Goal: Complete application form: Complete application form

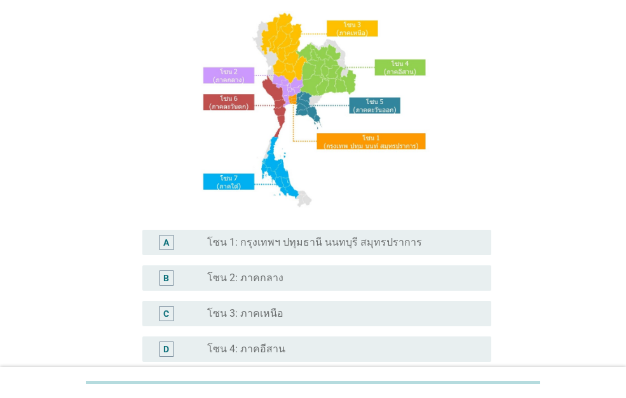
scroll to position [191, 0]
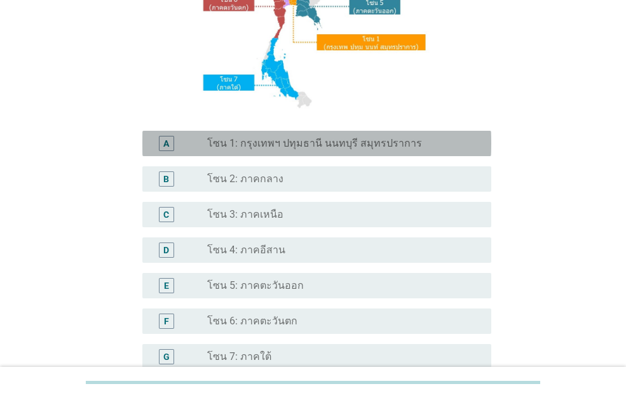
click at [304, 142] on label "โซน 1: กรุงเทพฯ ปทุมธานี นนทบุรี สมุทรปราการ" at bounding box center [314, 143] width 215 height 13
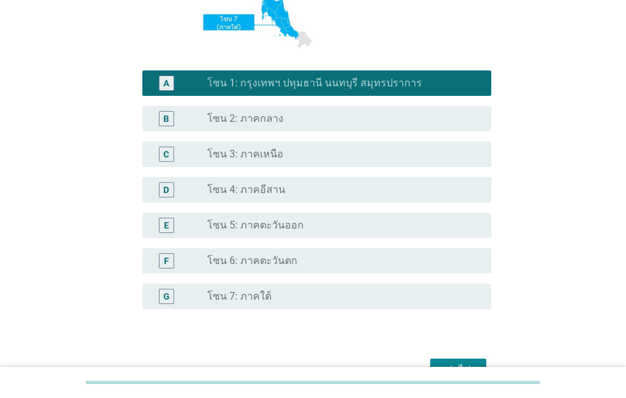
scroll to position [325, 0]
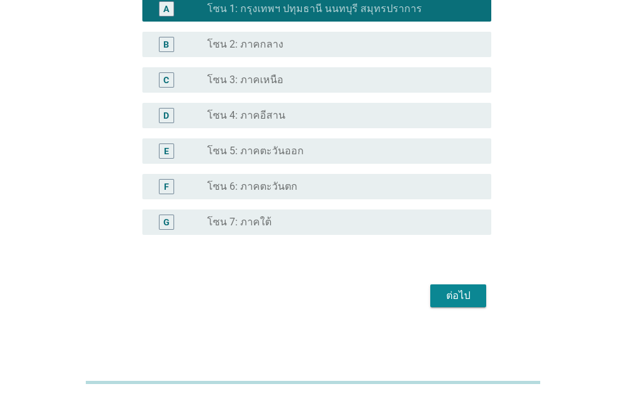
click at [447, 293] on div "ต่อไป" at bounding box center [458, 295] width 36 height 15
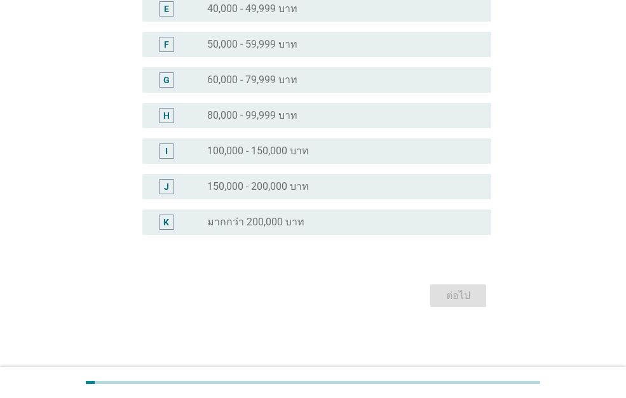
scroll to position [0, 0]
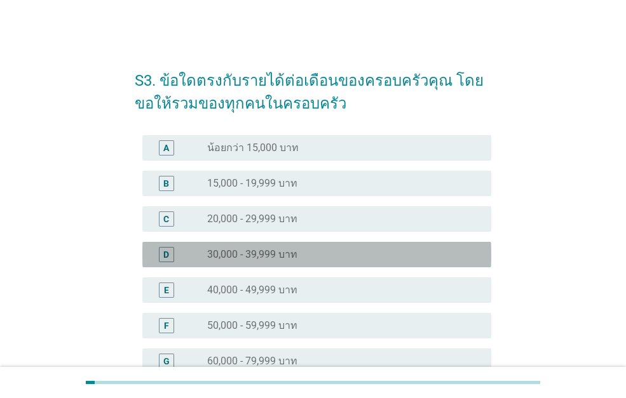
click at [285, 260] on label "30,000 - 39,999 บาท" at bounding box center [252, 254] width 90 height 13
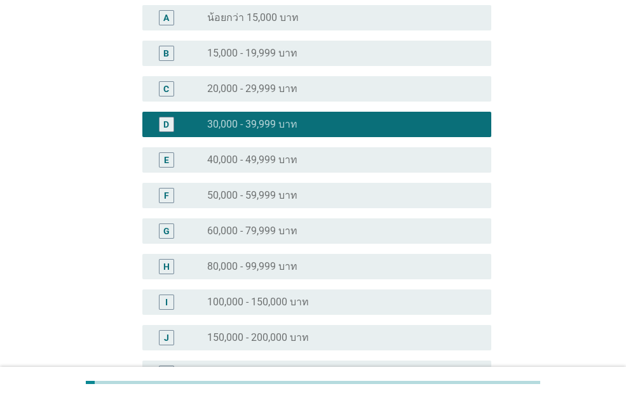
scroll to position [281, 0]
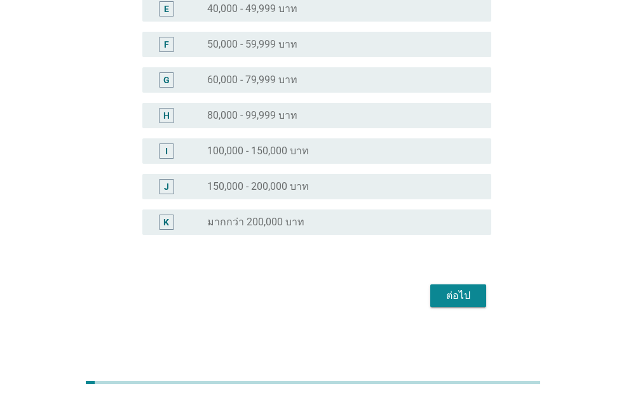
click at [460, 291] on div "ต่อไป" at bounding box center [458, 295] width 36 height 15
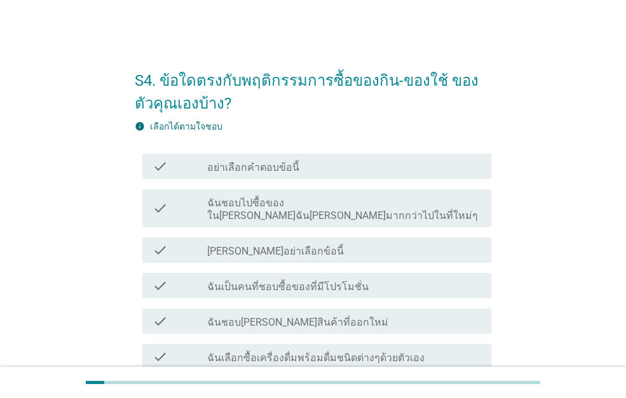
click at [316, 206] on label "ฉันชอบไปซื้อของใน[PERSON_NAME]ฉัน[PERSON_NAME]มากกว่าไปในที่ใหม่ๆ" at bounding box center [344, 209] width 274 height 25
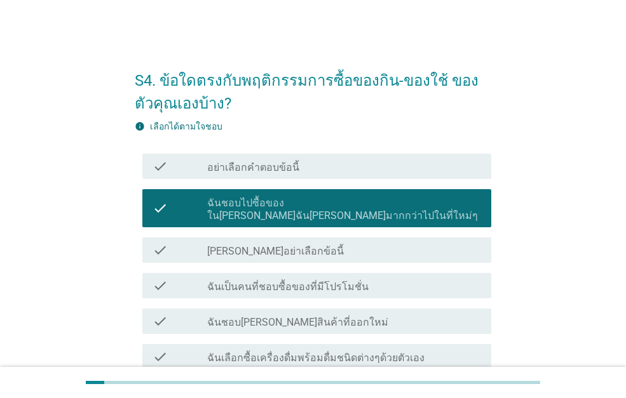
click at [346, 281] on label "ฉันเป็นคนที่ชอบซื้อของที่มีโปรโมชั่น" at bounding box center [287, 287] width 161 height 13
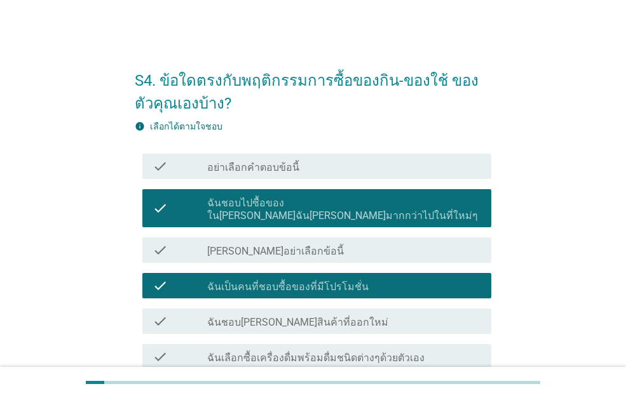
click at [346, 352] on label "ฉันเลือกซื้อเครื่องดื่มพร้อมดื่มชนิดต่างๆด้วยตัวเอง" at bounding box center [315, 358] width 217 height 13
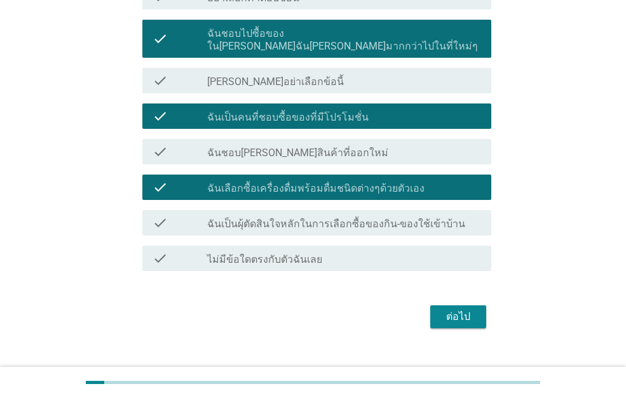
scroll to position [178, 0]
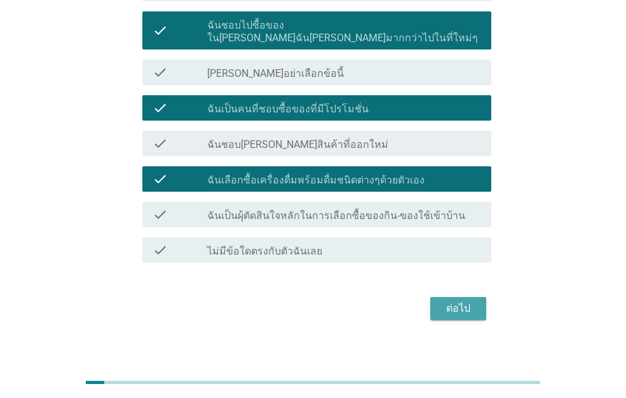
click at [436, 297] on button "ต่อไป" at bounding box center [458, 308] width 56 height 23
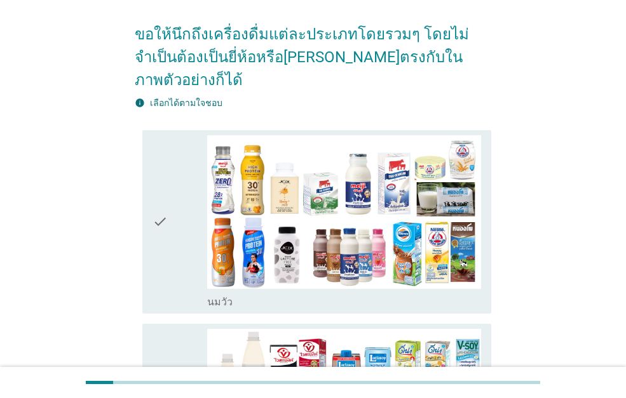
scroll to position [318, 0]
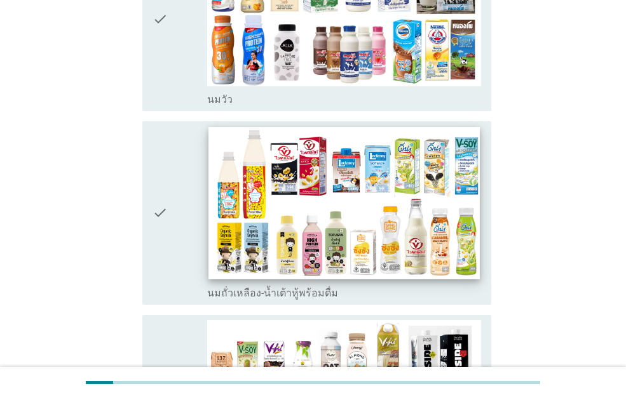
click at [344, 167] on img at bounding box center [343, 203] width 271 height 152
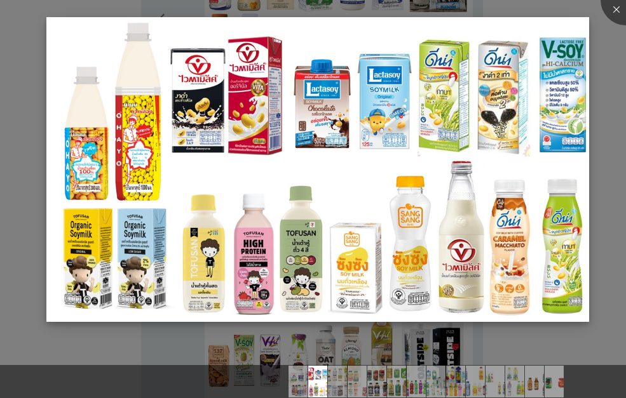
click at [367, 43] on img at bounding box center [317, 170] width 542 height 306
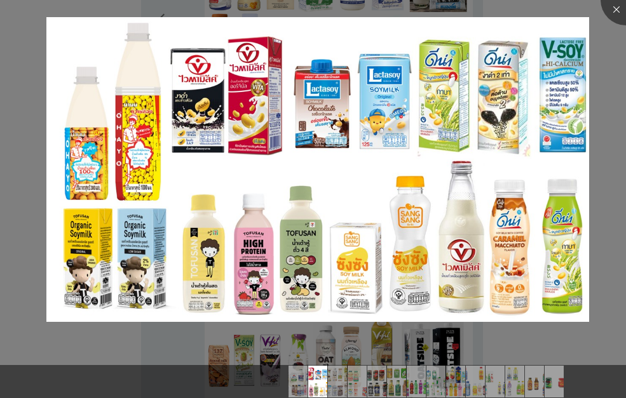
click at [366, 12] on div at bounding box center [313, 199] width 626 height 398
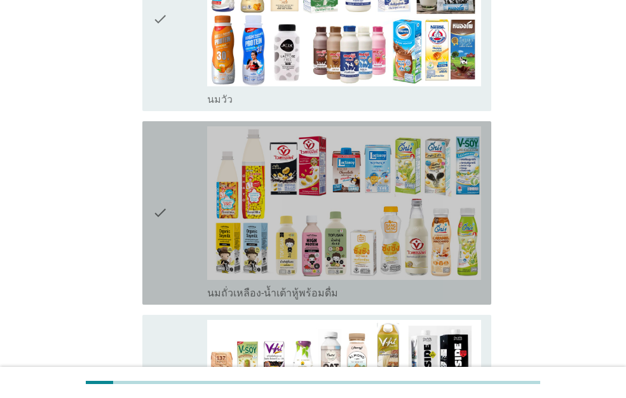
drag, startPoint x: 163, startPoint y: 196, endPoint x: 176, endPoint y: 75, distance: 121.3
click at [163, 195] on icon "check" at bounding box center [159, 212] width 15 height 173
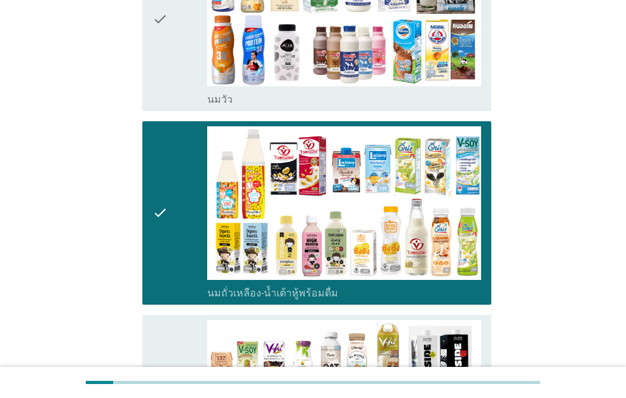
click at [168, 32] on div "check" at bounding box center [179, 19] width 55 height 173
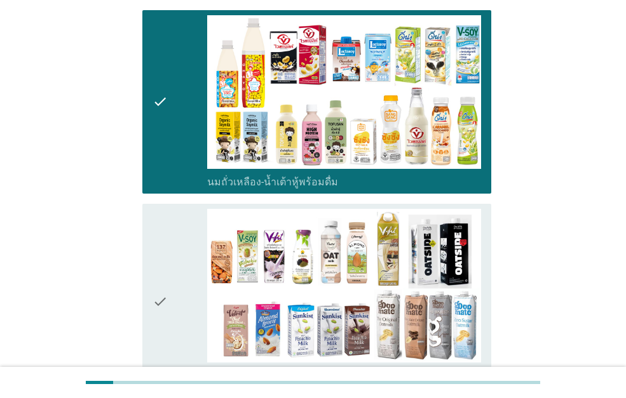
scroll to position [635, 0]
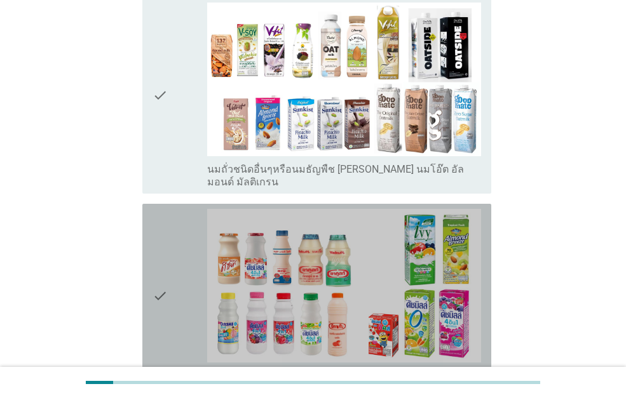
drag, startPoint x: 173, startPoint y: 243, endPoint x: 197, endPoint y: 117, distance: 128.6
click at [173, 243] on div "check" at bounding box center [179, 295] width 55 height 173
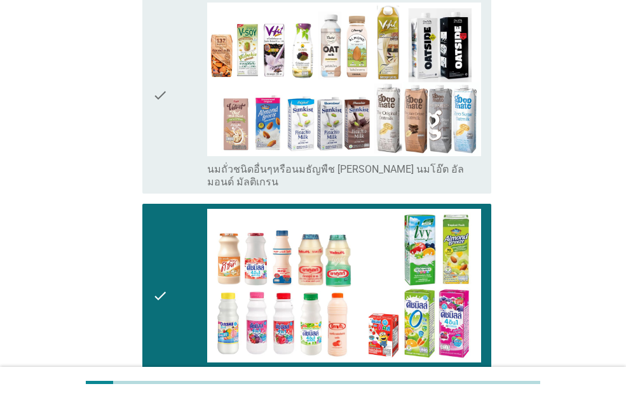
click at [191, 92] on div "check" at bounding box center [179, 96] width 55 height 186
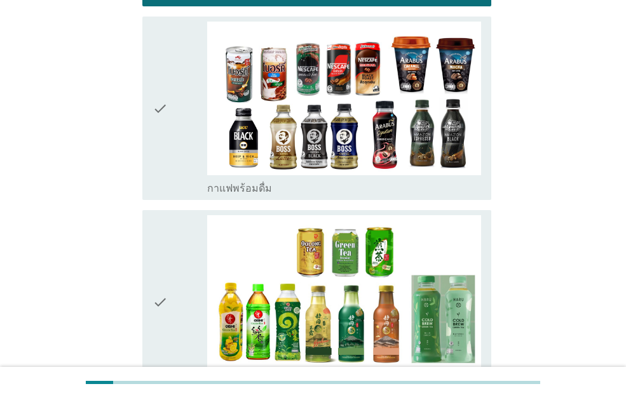
click at [166, 89] on icon "check" at bounding box center [159, 108] width 15 height 173
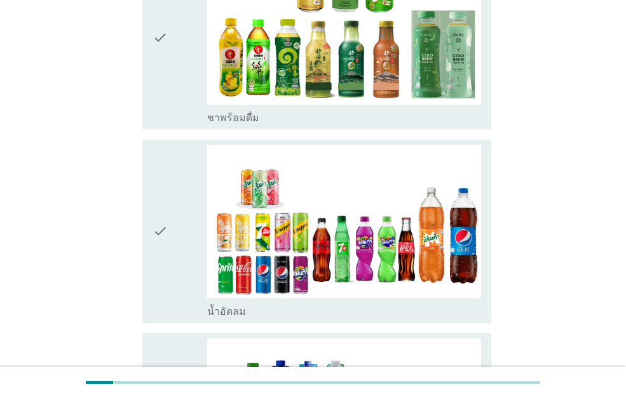
scroll to position [1397, 0]
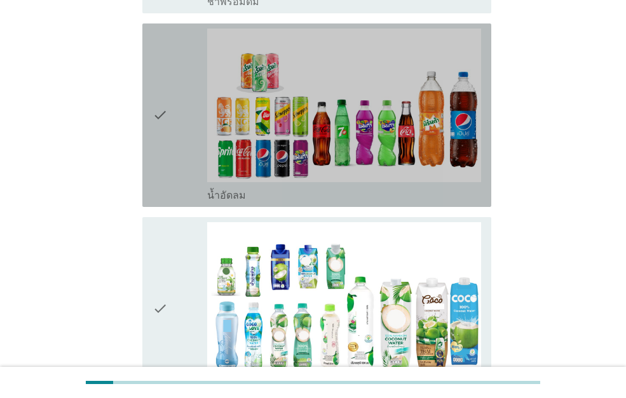
click at [184, 112] on div "check" at bounding box center [179, 115] width 55 height 173
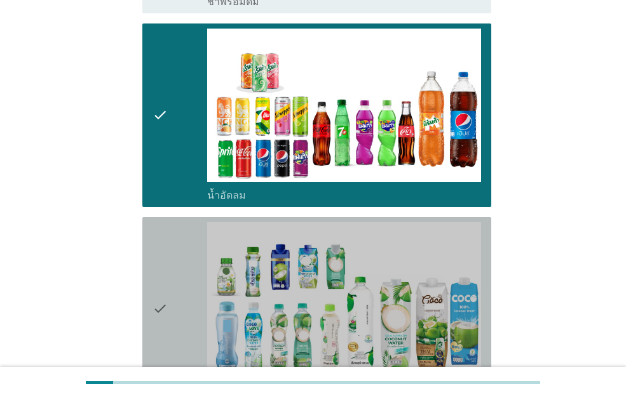
click at [174, 286] on div "check" at bounding box center [179, 308] width 55 height 173
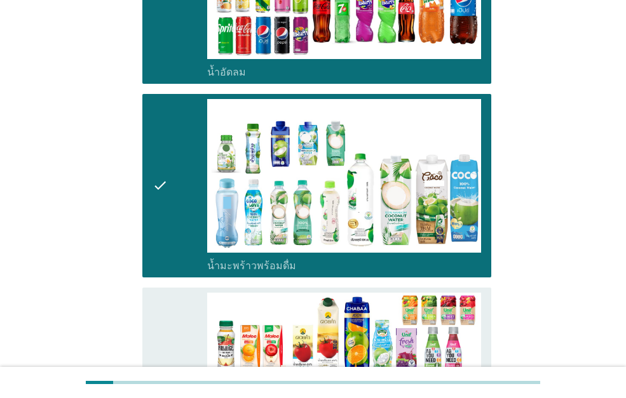
scroll to position [1715, 0]
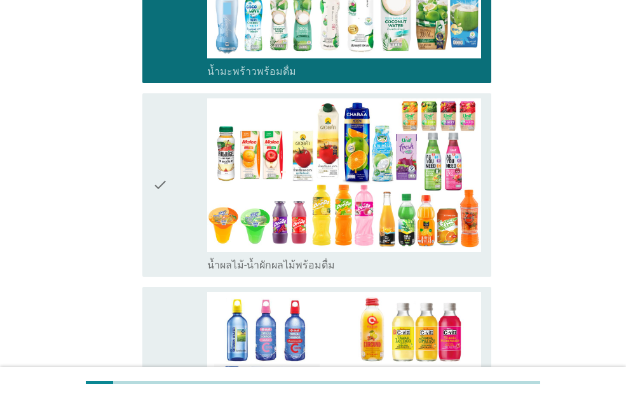
click at [143, 159] on div "check check_box_outline_blank น้ำผลไม้-น้ำผักผลไม้พร้อมดื่ม" at bounding box center [316, 185] width 349 height 184
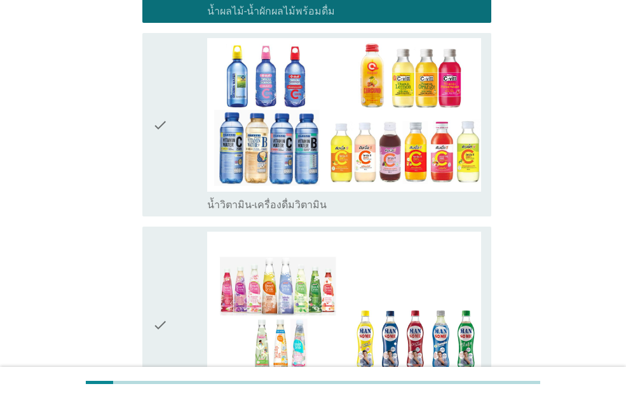
click at [166, 151] on icon "check" at bounding box center [159, 124] width 15 height 173
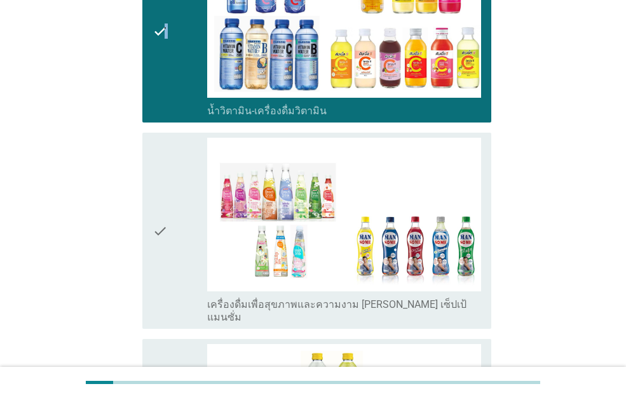
scroll to position [2223, 0]
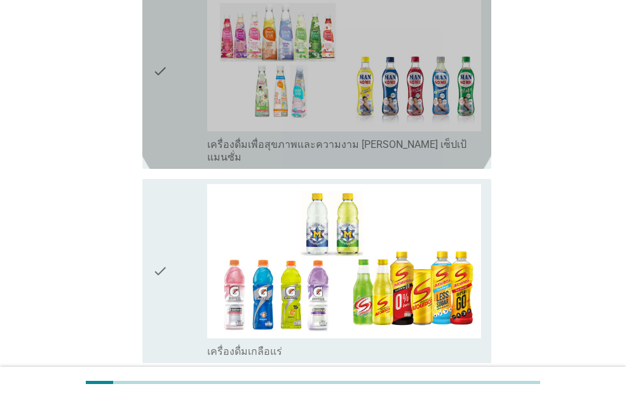
click at [184, 70] on div "check" at bounding box center [179, 71] width 55 height 186
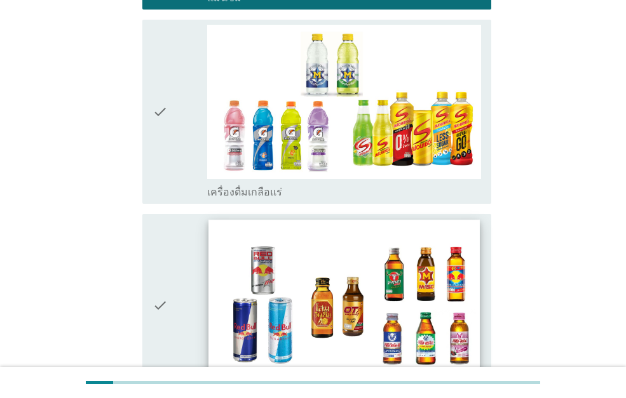
scroll to position [2477, 0]
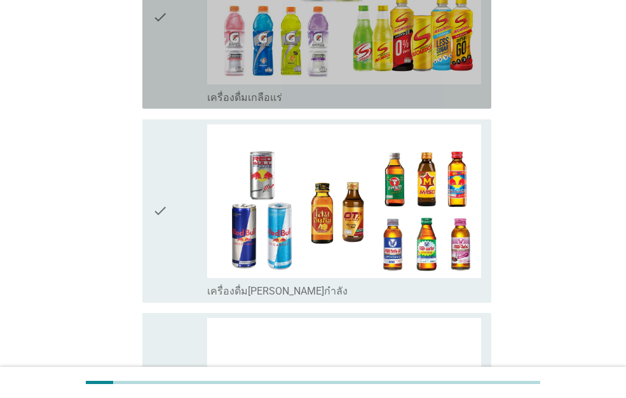
click at [159, 10] on icon "check" at bounding box center [159, 16] width 15 height 173
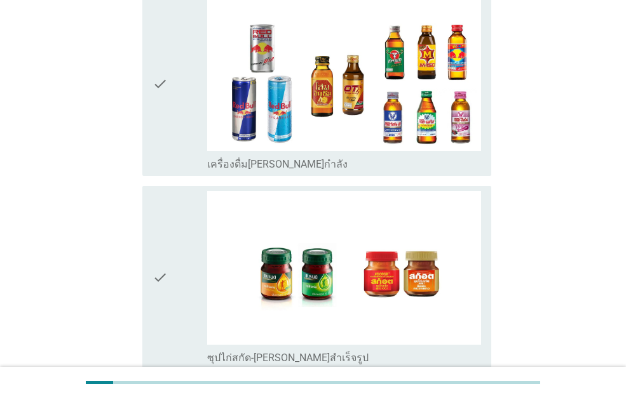
click at [177, 245] on div "check" at bounding box center [179, 277] width 55 height 173
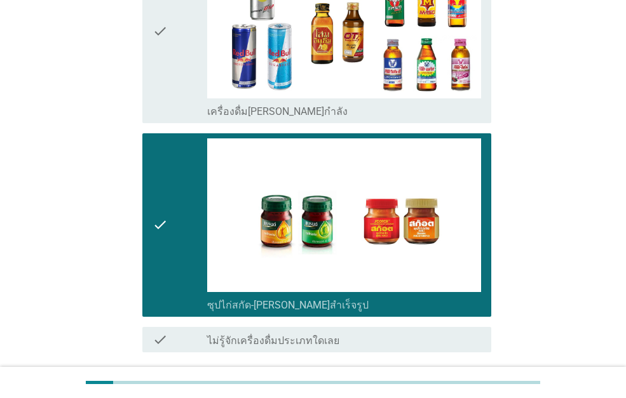
scroll to position [2711, 0]
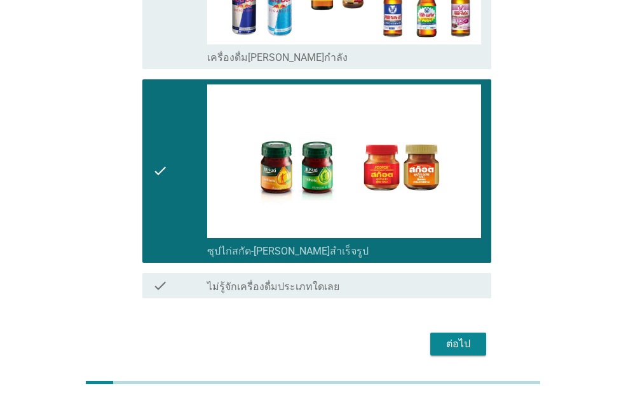
click at [460, 333] on button "ต่อไป" at bounding box center [458, 344] width 56 height 23
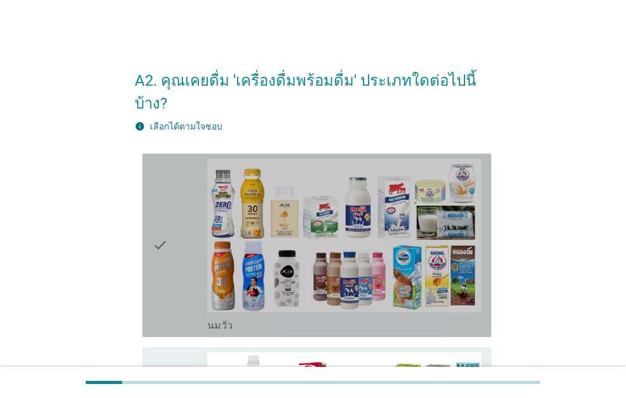
click at [171, 222] on div "check" at bounding box center [179, 245] width 55 height 173
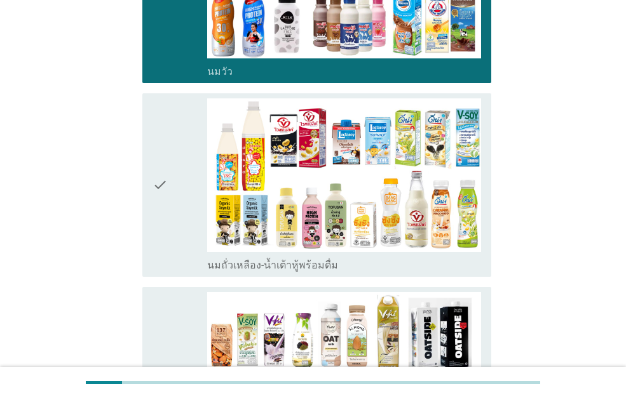
click at [171, 185] on div "check" at bounding box center [179, 184] width 55 height 173
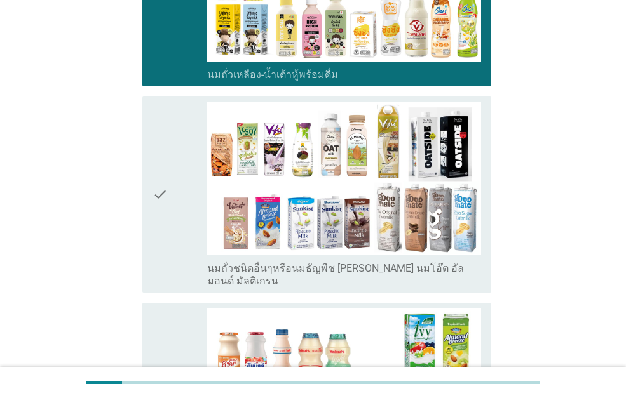
click at [154, 170] on icon "check" at bounding box center [159, 195] width 15 height 186
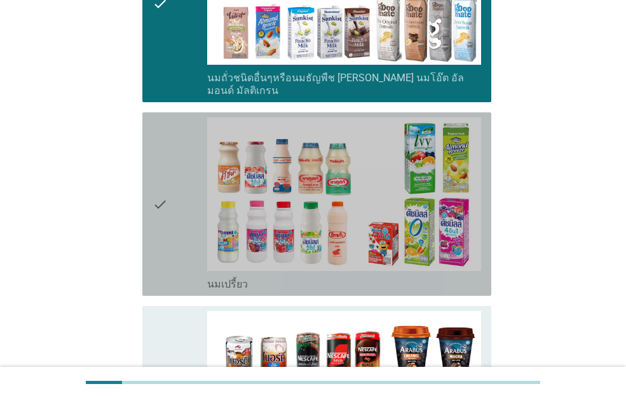
click at [175, 191] on div "check" at bounding box center [179, 204] width 55 height 173
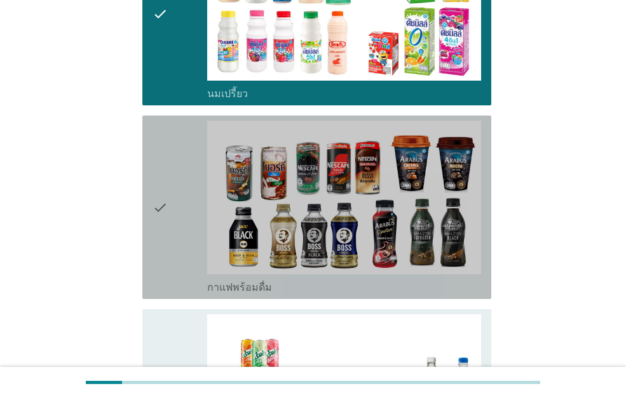
click at [175, 197] on div "check" at bounding box center [179, 207] width 55 height 173
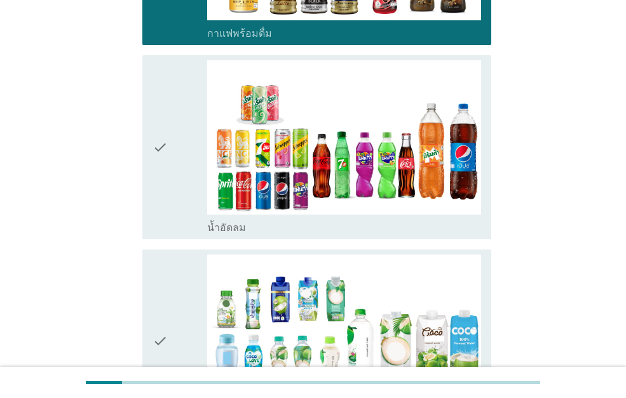
click at [184, 90] on div "check" at bounding box center [179, 146] width 55 height 173
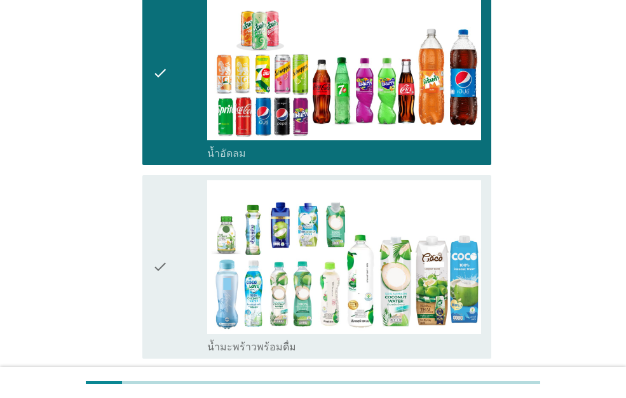
scroll to position [1270, 0]
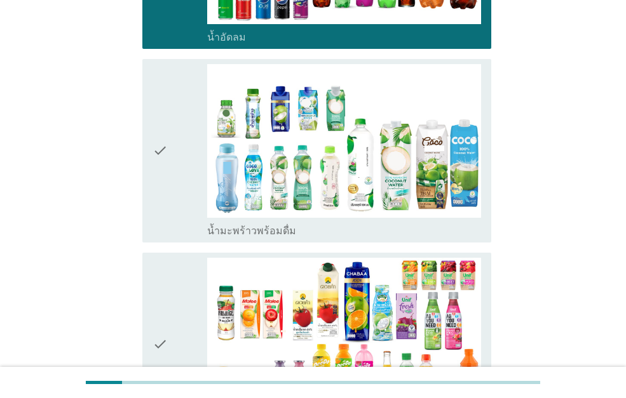
click at [162, 180] on icon "check" at bounding box center [159, 150] width 15 height 173
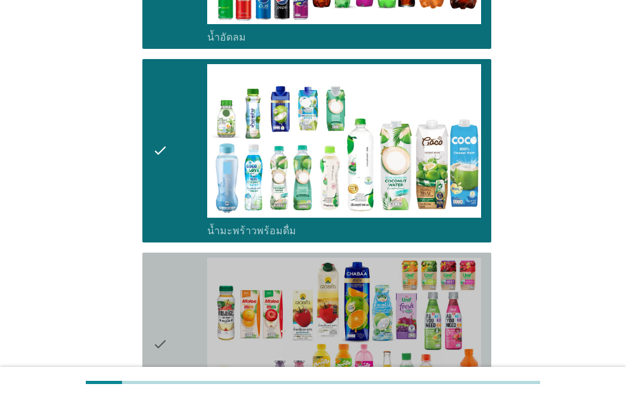
click at [194, 258] on div "check" at bounding box center [179, 344] width 55 height 173
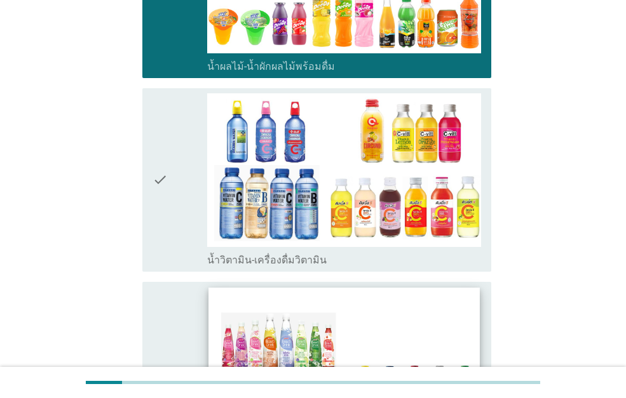
scroll to position [1651, 0]
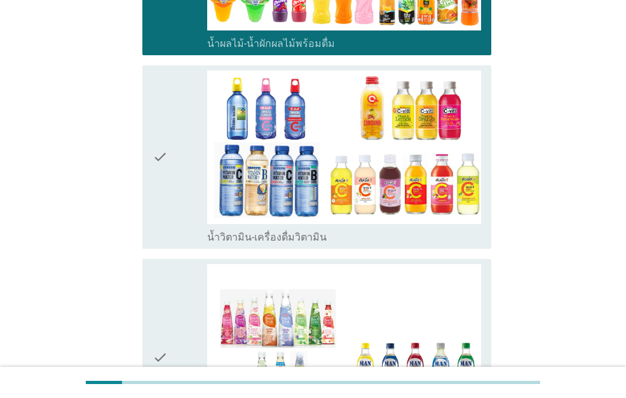
click at [168, 143] on div "check" at bounding box center [179, 157] width 55 height 173
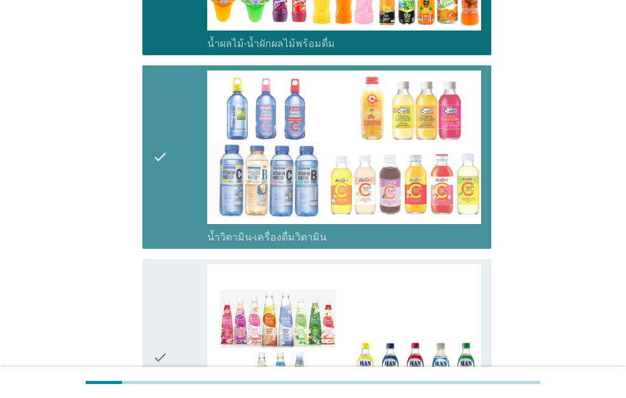
click at [157, 312] on icon "check" at bounding box center [159, 357] width 15 height 186
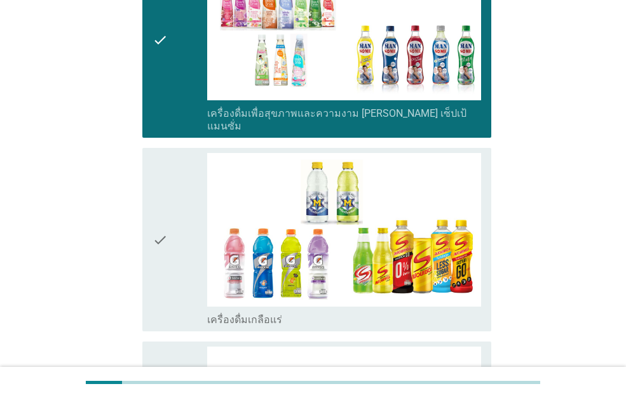
click at [171, 225] on div "check" at bounding box center [179, 239] width 55 height 173
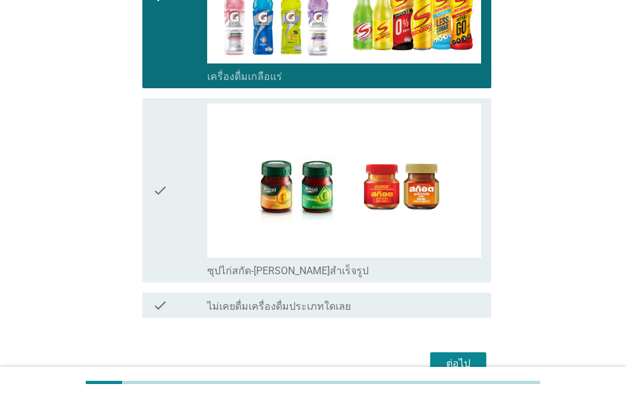
scroll to position [2223, 0]
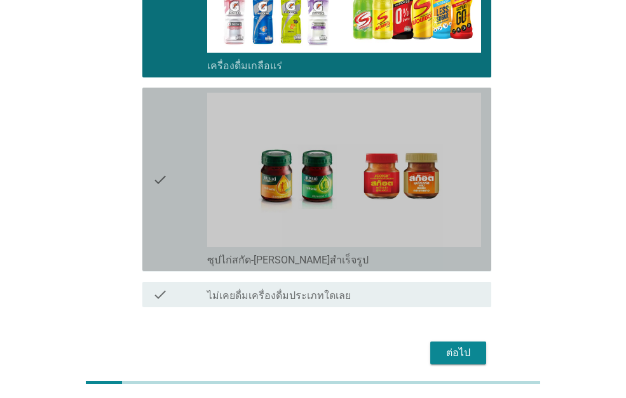
click at [156, 187] on icon "check" at bounding box center [159, 179] width 15 height 173
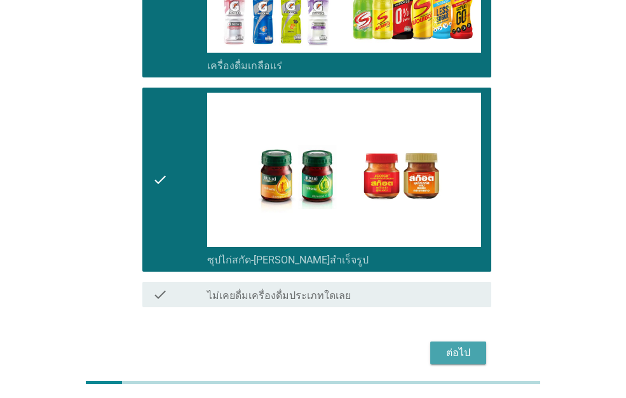
click at [441, 346] on div "ต่อไป" at bounding box center [458, 353] width 36 height 15
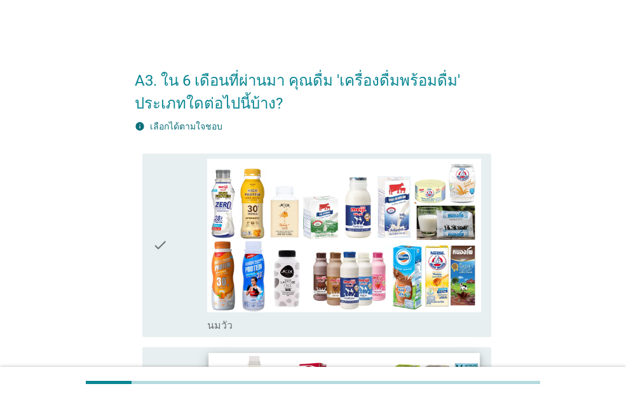
scroll to position [254, 0]
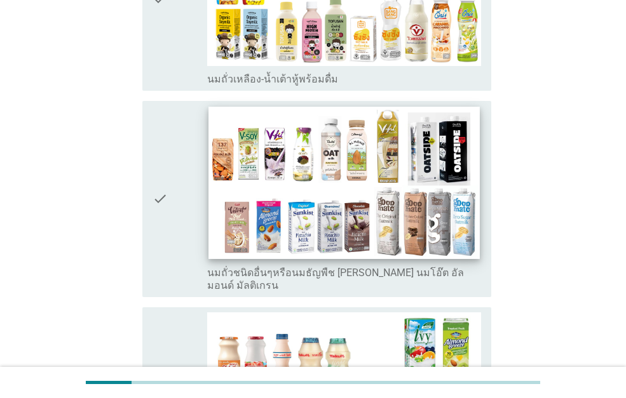
scroll to position [445, 0]
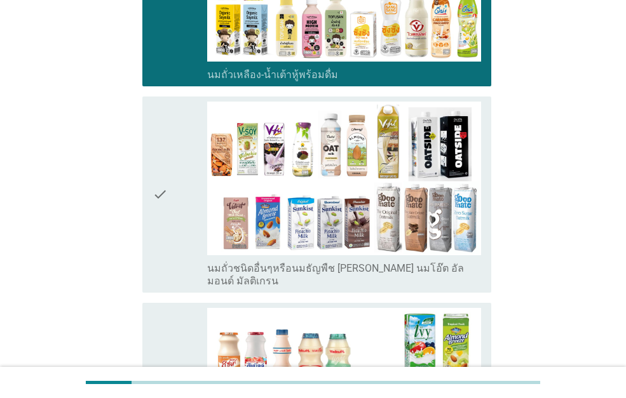
click at [191, 170] on div "check" at bounding box center [179, 195] width 55 height 186
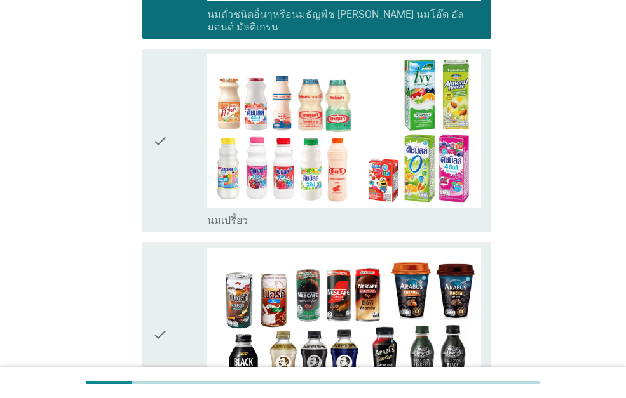
click at [183, 140] on div "check" at bounding box center [179, 140] width 55 height 173
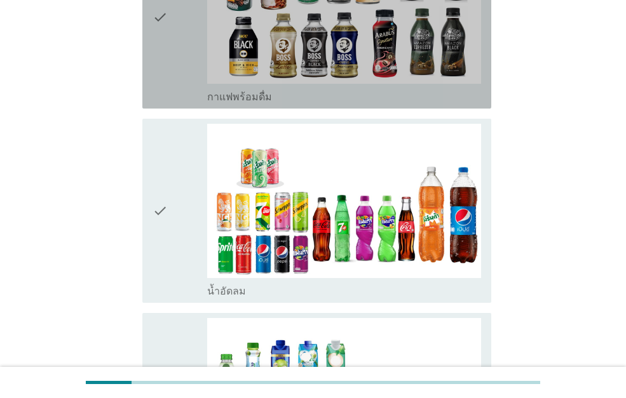
click at [181, 81] on div "check" at bounding box center [179, 16] width 55 height 173
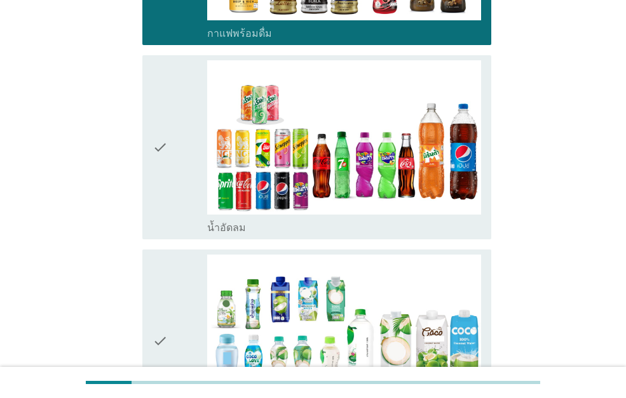
click at [179, 145] on div "check" at bounding box center [179, 146] width 55 height 173
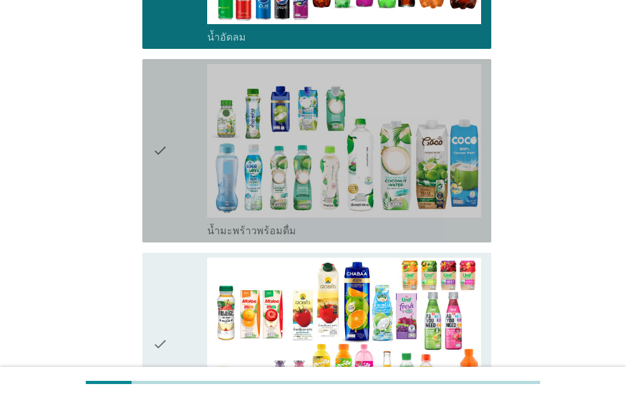
drag, startPoint x: 189, startPoint y: 203, endPoint x: 205, endPoint y: 206, distance: 16.1
click at [190, 202] on div "check" at bounding box center [179, 150] width 55 height 173
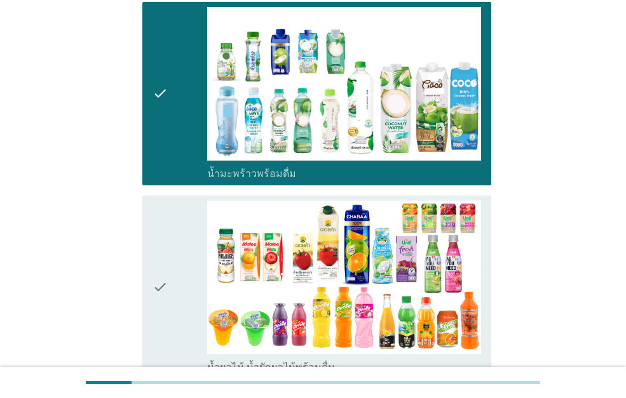
scroll to position [1524, 0]
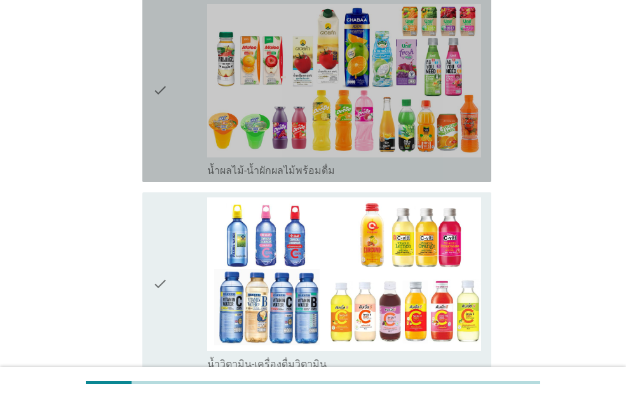
click at [206, 91] on div "check" at bounding box center [179, 90] width 55 height 173
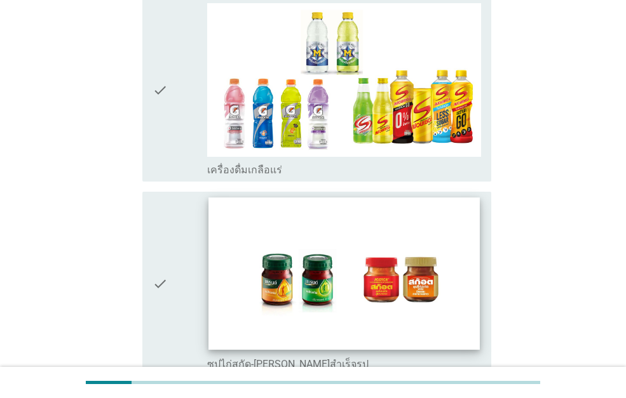
scroll to position [2255, 0]
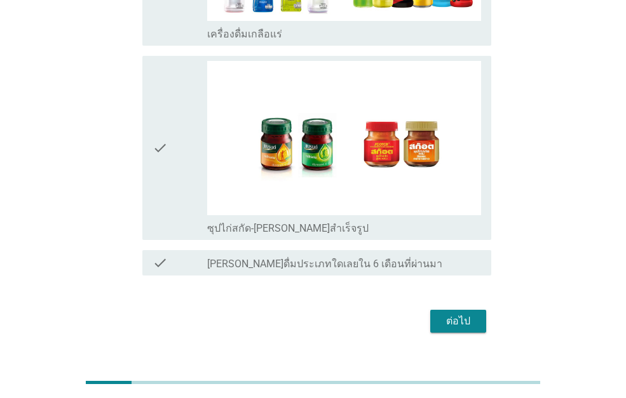
click at [199, 117] on div "check" at bounding box center [179, 147] width 55 height 173
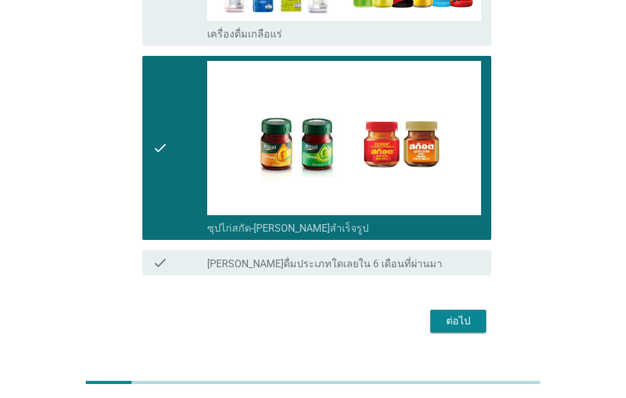
click at [460, 314] on div "ต่อไป" at bounding box center [458, 321] width 36 height 15
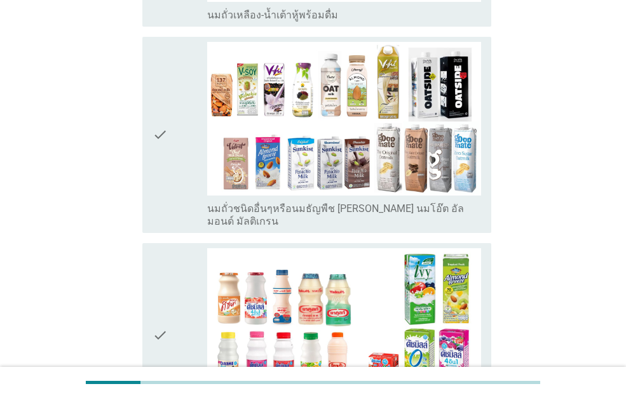
scroll to position [508, 0]
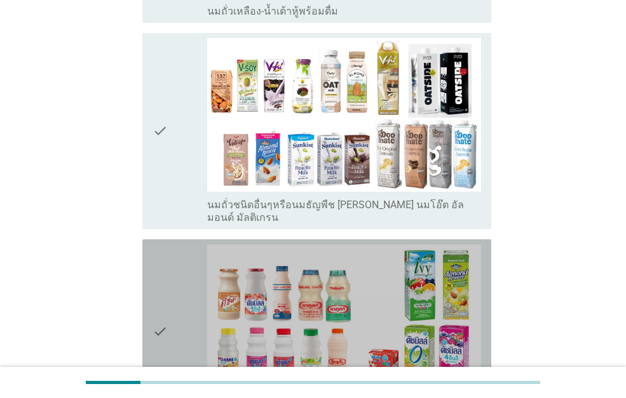
click at [172, 278] on div "check" at bounding box center [179, 331] width 55 height 173
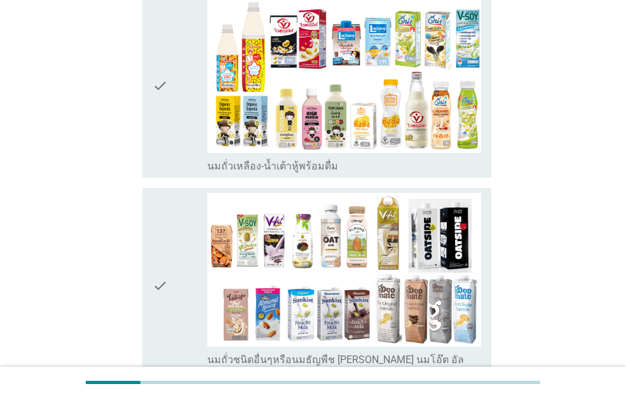
scroll to position [254, 0]
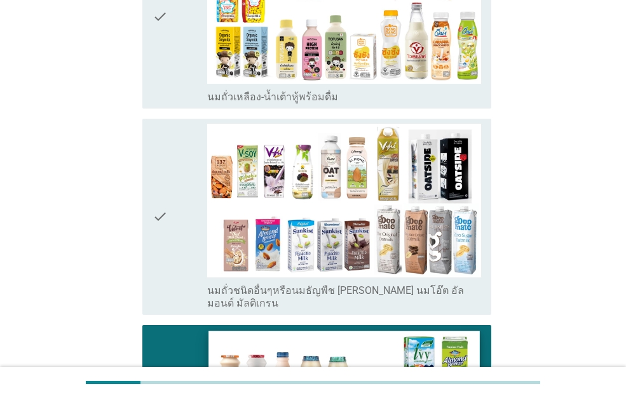
scroll to position [572, 0]
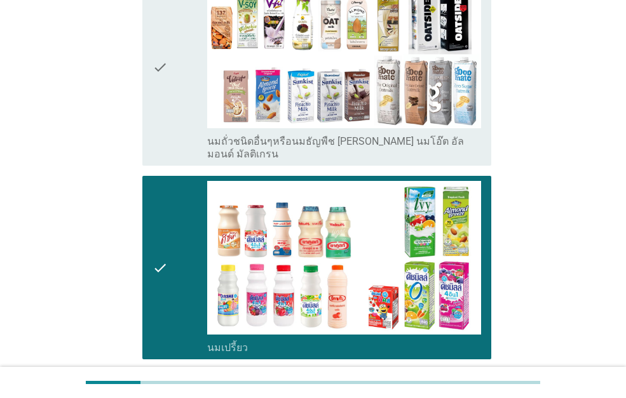
click at [182, 64] on div "check" at bounding box center [179, 68] width 55 height 186
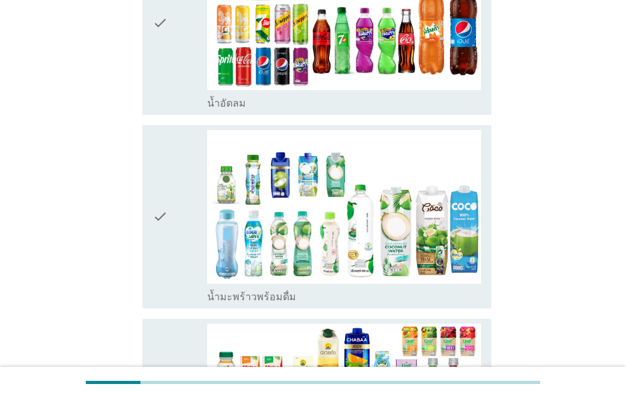
scroll to position [1207, 0]
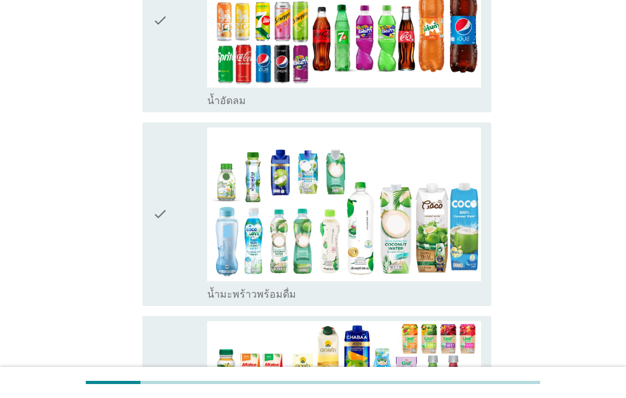
drag, startPoint x: 153, startPoint y: 217, endPoint x: 169, endPoint y: 204, distance: 20.7
click at [152, 217] on icon "check" at bounding box center [159, 214] width 15 height 173
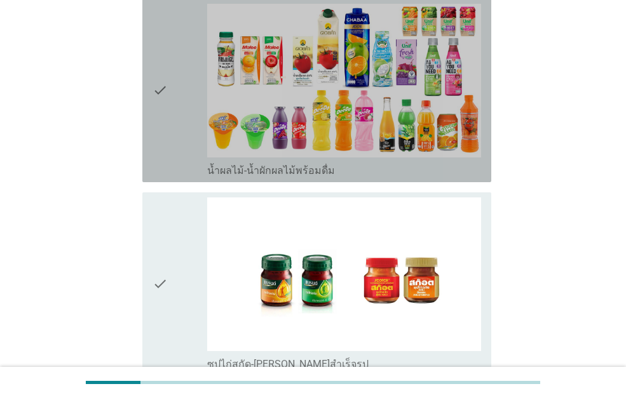
click at [167, 102] on icon "check" at bounding box center [159, 90] width 15 height 173
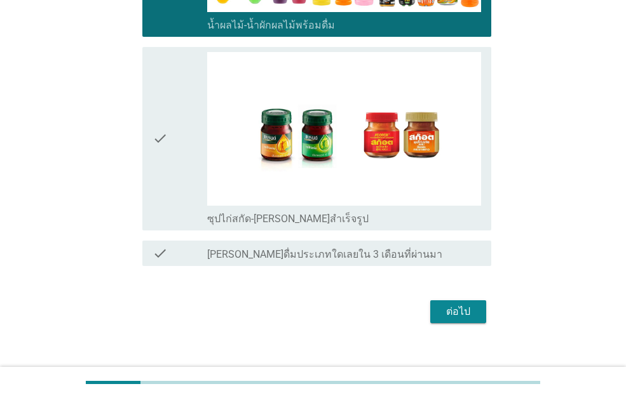
scroll to position [1674, 0]
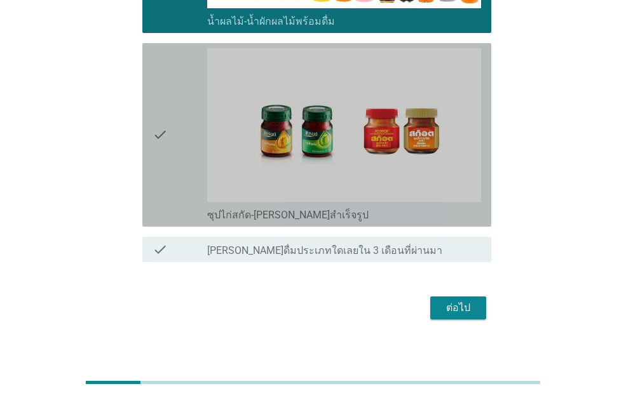
click at [154, 141] on icon "check" at bounding box center [159, 134] width 15 height 173
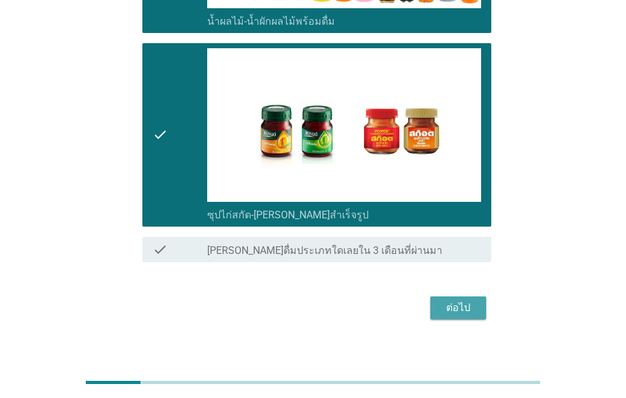
click at [459, 300] on div "ต่อไป" at bounding box center [458, 307] width 36 height 15
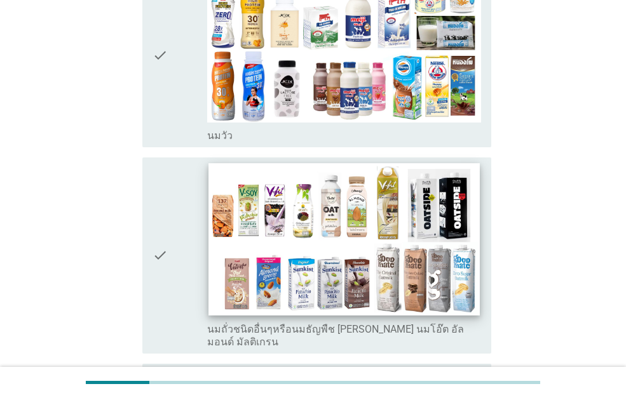
scroll to position [191, 0]
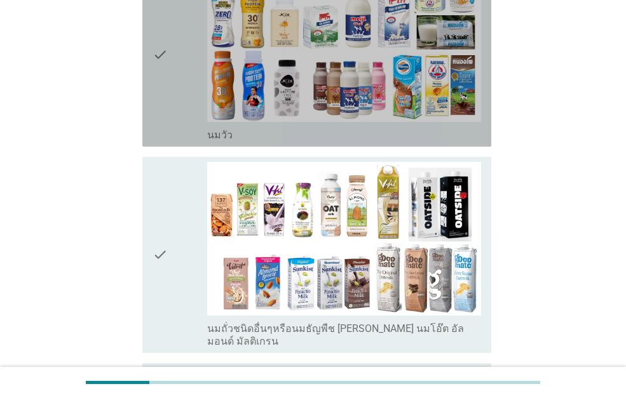
click at [165, 44] on icon "check" at bounding box center [159, 54] width 15 height 173
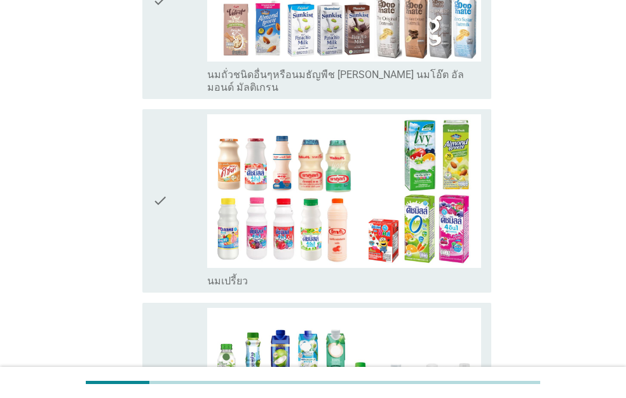
click at [151, 188] on div "check check_box นมเปรี้ยว" at bounding box center [316, 201] width 349 height 184
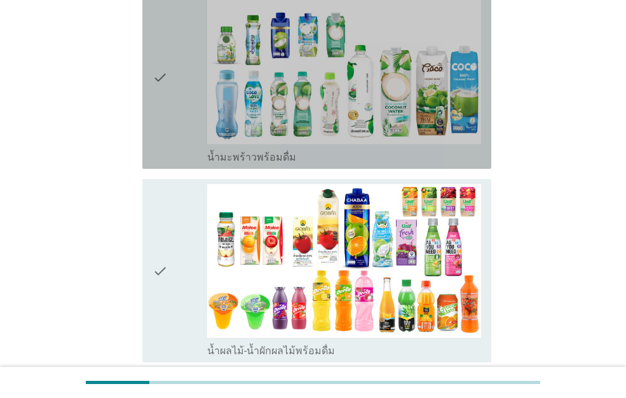
click at [158, 118] on icon "check" at bounding box center [159, 76] width 15 height 173
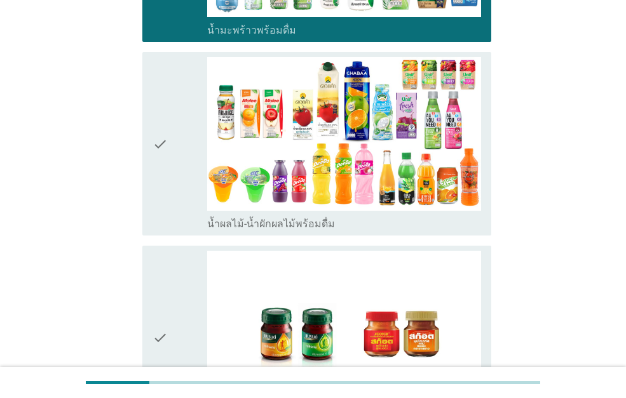
click at [161, 132] on icon "check" at bounding box center [159, 143] width 15 height 173
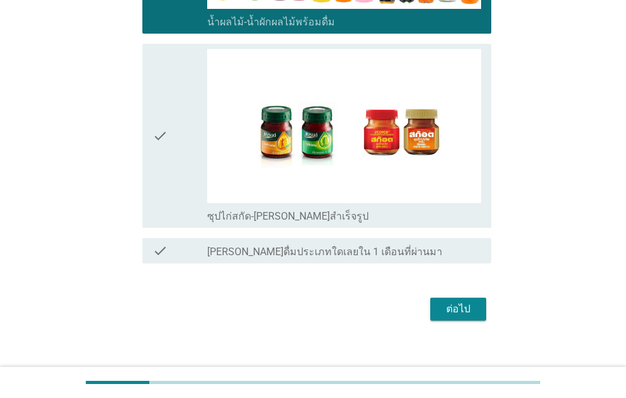
scroll to position [1092, 0]
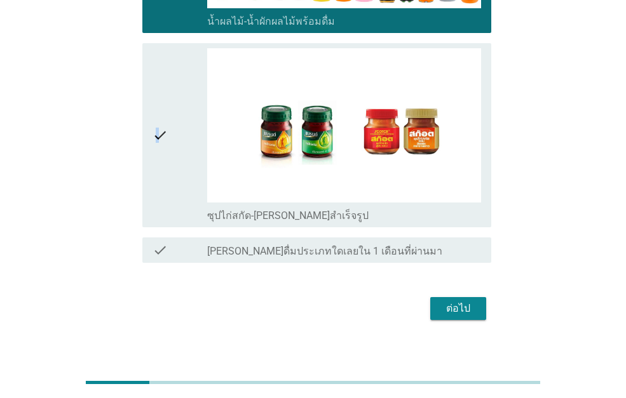
click at [158, 154] on icon "check" at bounding box center [159, 134] width 15 height 173
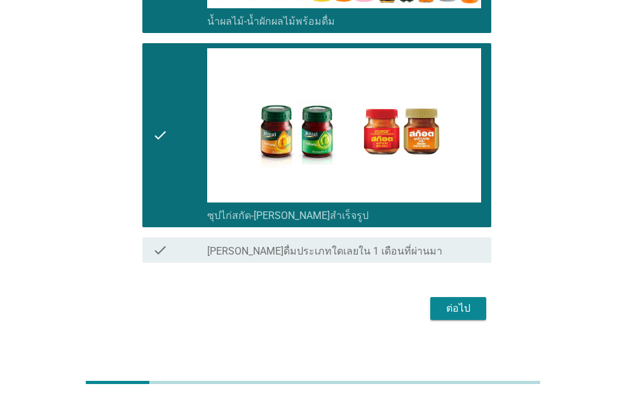
click at [439, 304] on button "ต่อไป" at bounding box center [458, 308] width 56 height 23
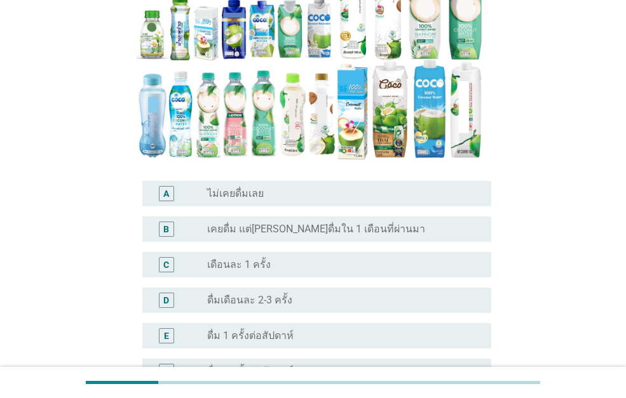
scroll to position [254, 0]
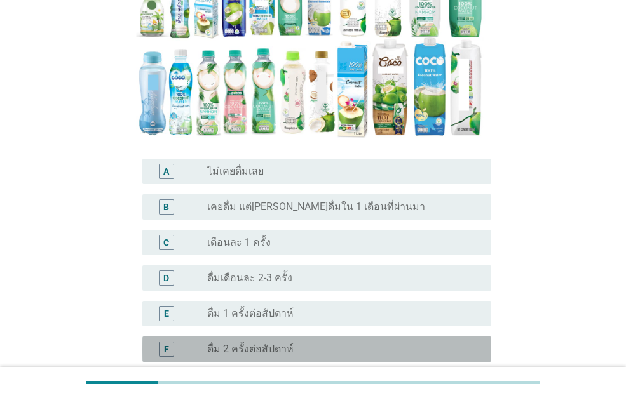
click at [281, 343] on label "ดื่ม 2 ครั้งต่อสัปดาห์" at bounding box center [250, 349] width 86 height 13
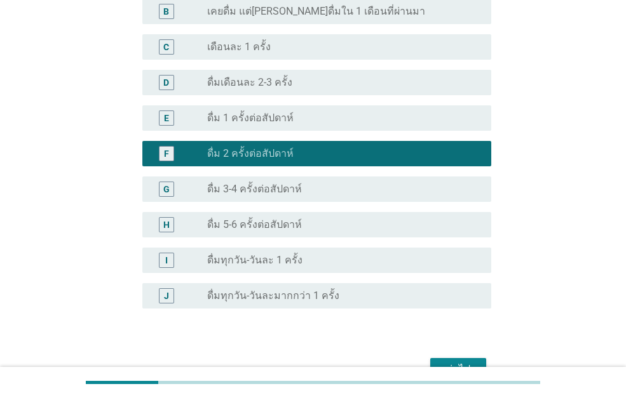
scroll to position [501, 0]
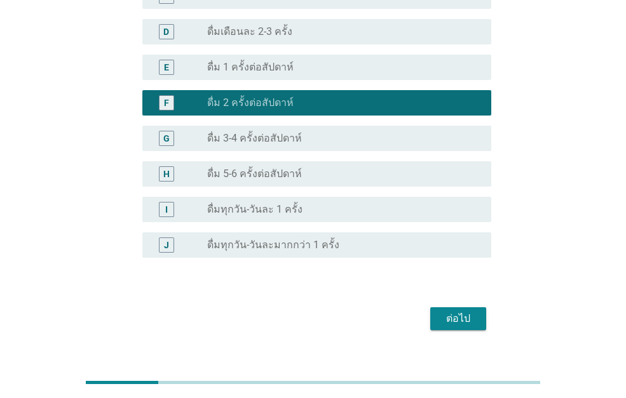
click at [454, 311] on div "ต่อไป" at bounding box center [458, 318] width 36 height 15
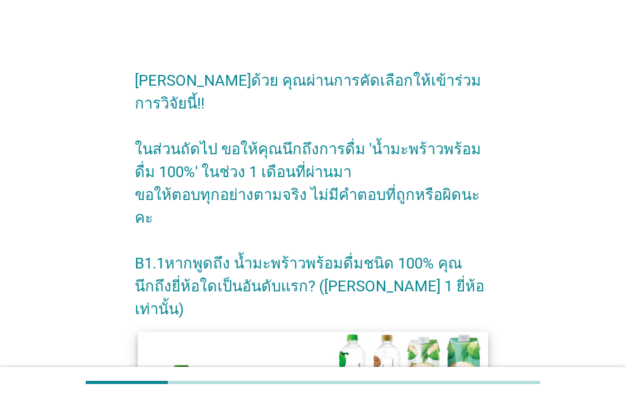
scroll to position [318, 0]
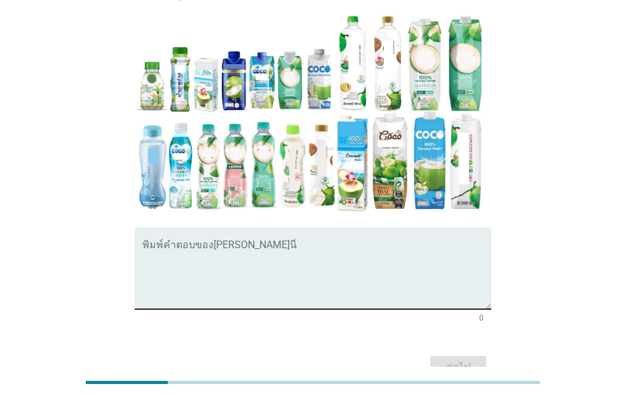
click at [253, 243] on textarea "พิมพ์คำตอบของคุณ ที่นี่" at bounding box center [316, 276] width 349 height 67
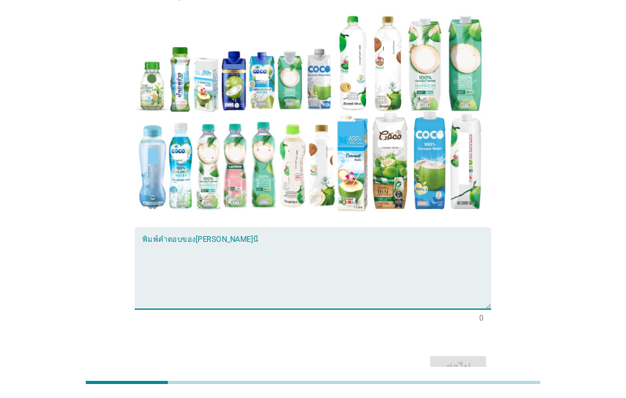
click at [271, 243] on textarea "พิมพ์คำตอบของคุณ ที่นี่" at bounding box center [316, 276] width 349 height 67
type textarea "อีฟ และ มารี"
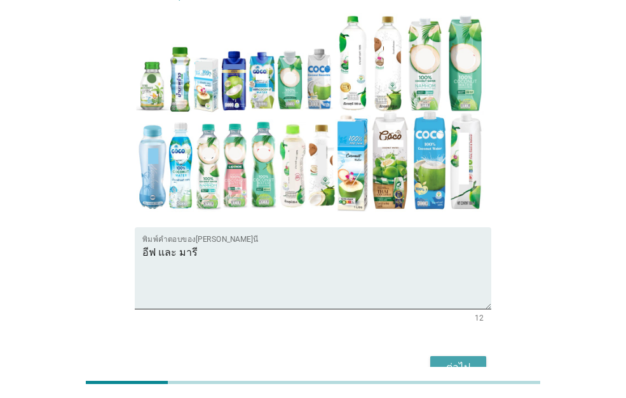
click at [470, 360] on div "ต่อไป" at bounding box center [458, 367] width 36 height 15
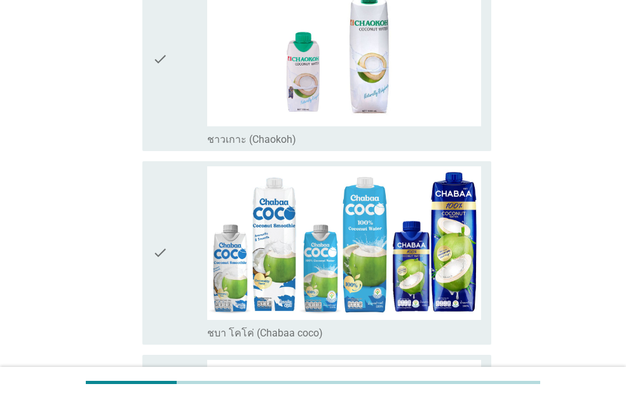
scroll to position [191, 0]
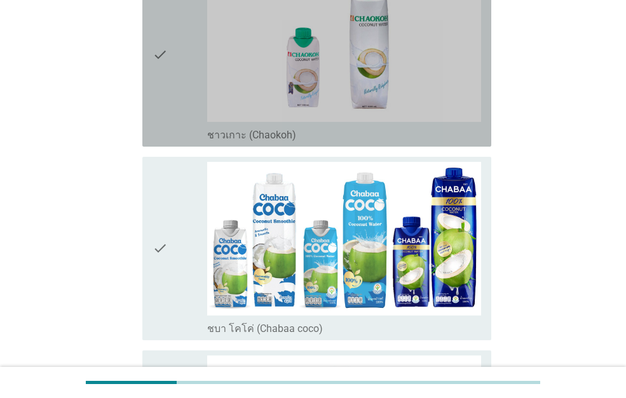
click at [166, 49] on icon "check" at bounding box center [159, 54] width 15 height 173
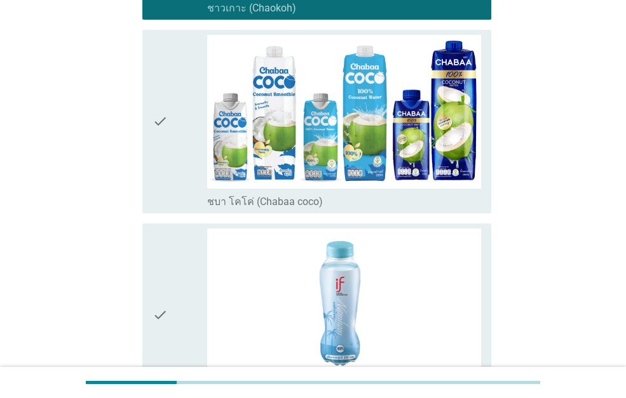
click at [173, 128] on div "check" at bounding box center [179, 121] width 55 height 173
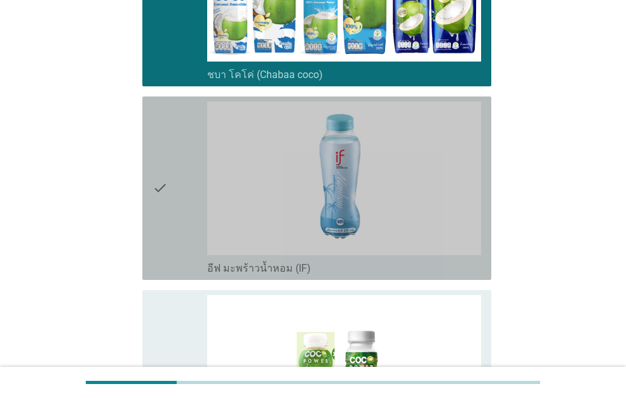
click at [167, 172] on icon "check" at bounding box center [159, 188] width 15 height 173
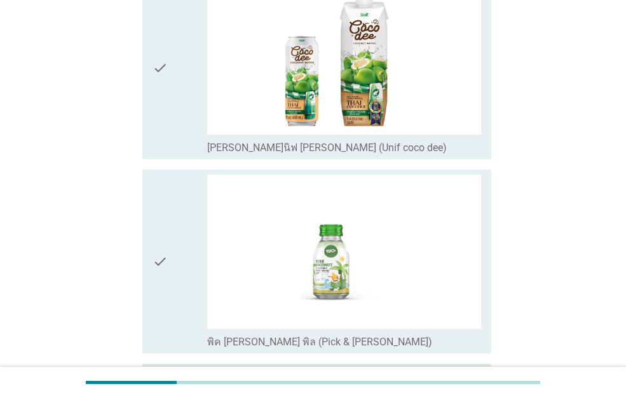
click at [174, 86] on div "check" at bounding box center [179, 67] width 55 height 173
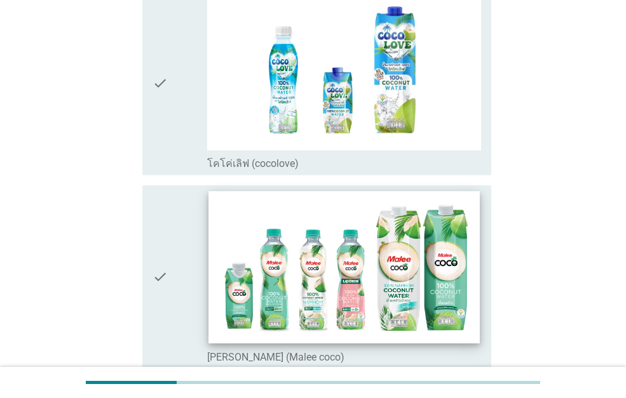
scroll to position [1461, 0]
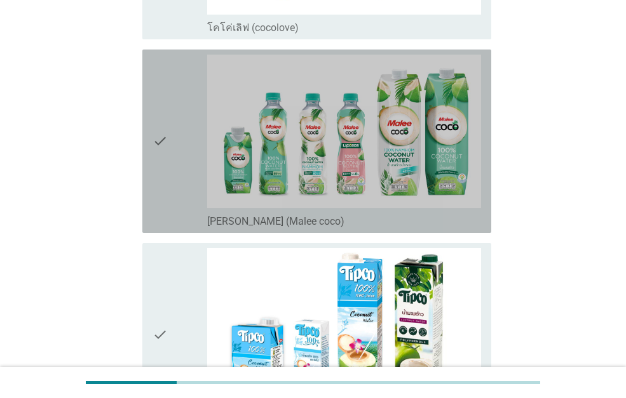
click at [172, 119] on div "check" at bounding box center [179, 141] width 55 height 173
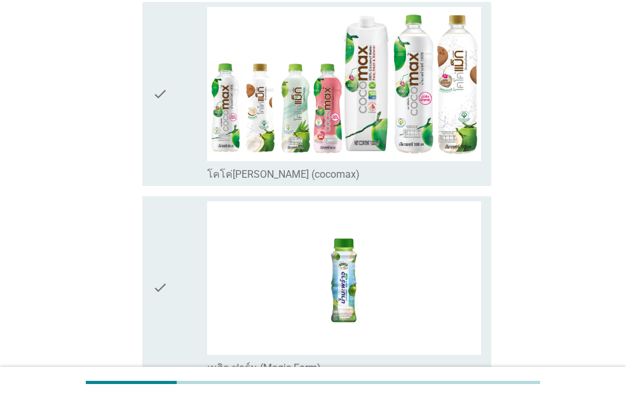
scroll to position [2414, 0]
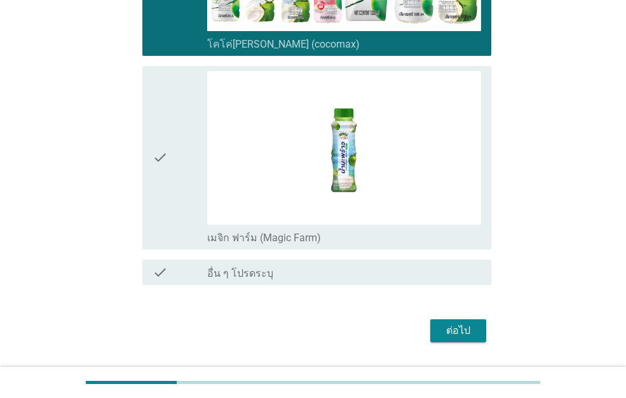
click at [466, 329] on div "ต่อไป" at bounding box center [458, 330] width 36 height 15
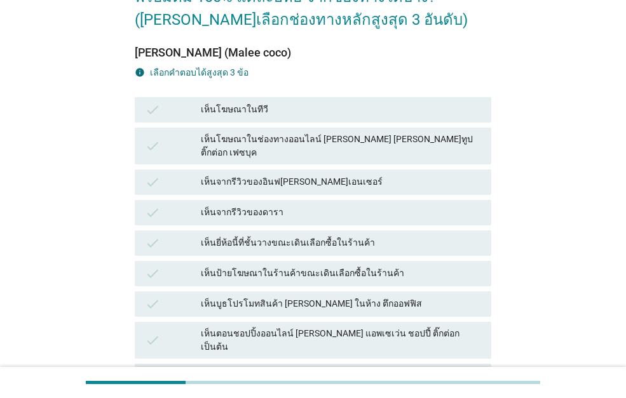
scroll to position [127, 0]
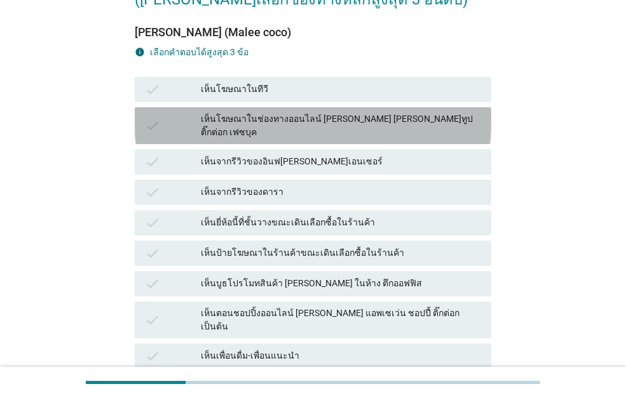
click at [339, 119] on div "เห็นโฆษณาในช่องทางออนไลน์ [PERSON_NAME] [PERSON_NAME]ทูป ติ๊กต่อก เฟซบุค" at bounding box center [341, 125] width 280 height 27
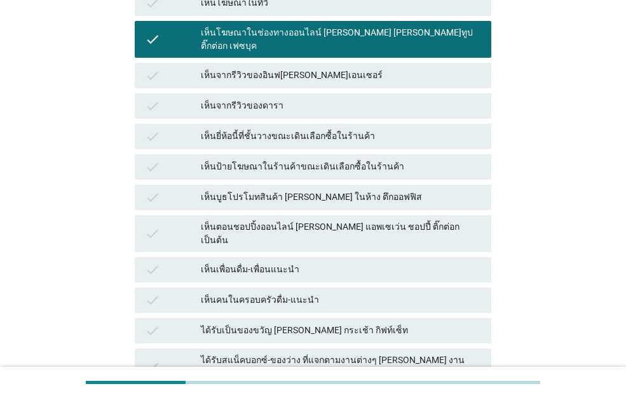
scroll to position [318, 0]
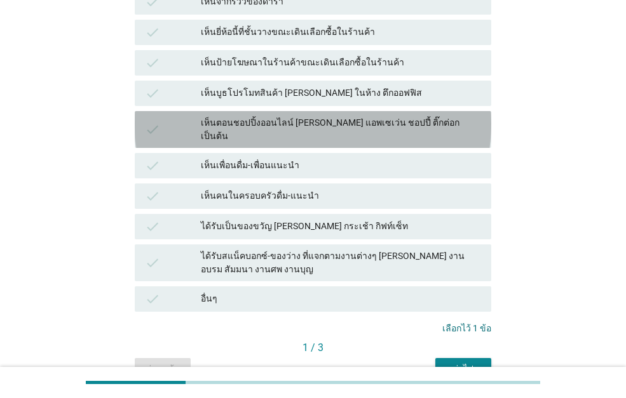
click at [321, 116] on div "เห็นตอนชอปปิ้งออนไลน์ [PERSON_NAME] แอพเซเว่น ชอปปี้ ติ๊กต่อก เป็นต้น" at bounding box center [341, 129] width 280 height 27
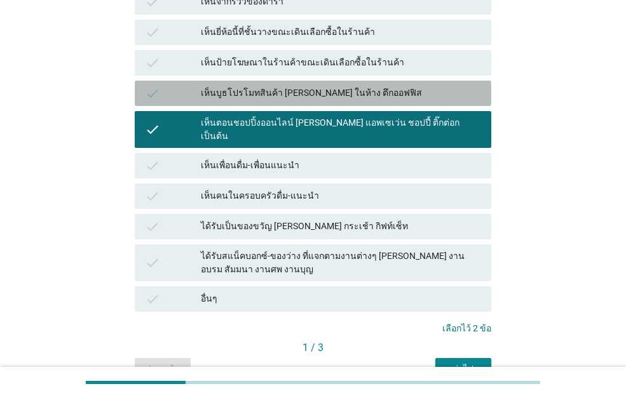
click at [298, 86] on div "เห็นบูธโปรโมทสินค้า [PERSON_NAME] ในห้าง ตึกออฟฟิส" at bounding box center [341, 93] width 280 height 15
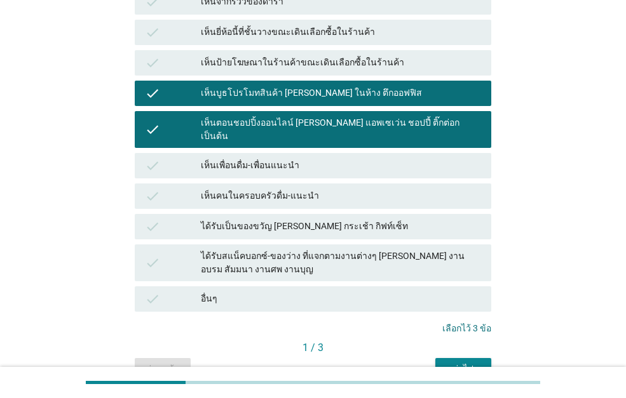
click at [470, 363] on div "ต่อไป" at bounding box center [463, 369] width 36 height 13
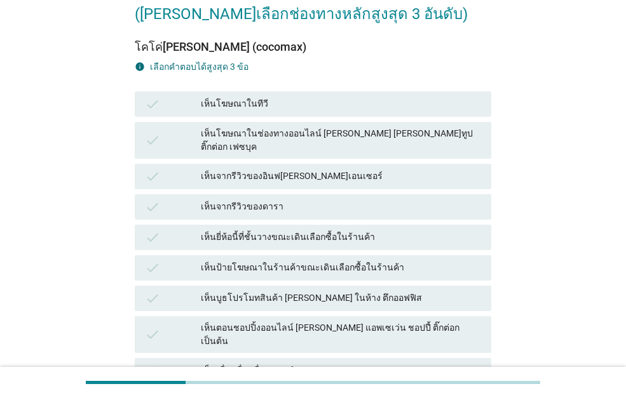
scroll to position [127, 0]
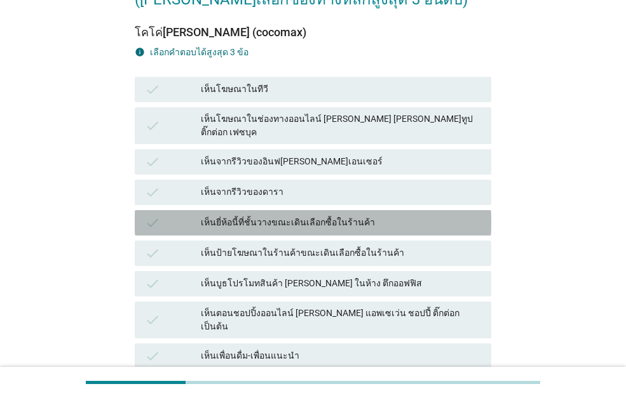
click at [262, 215] on div "เห็นยี่ห้อนี้ที่ชั้นวางขณะเดินเลือกซื้อในร้านค้า" at bounding box center [341, 222] width 280 height 15
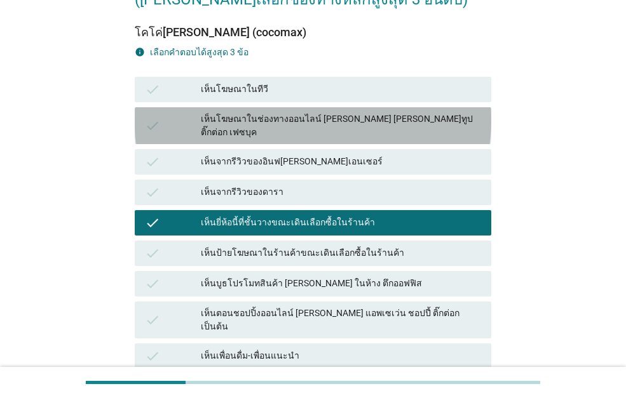
click at [300, 119] on div "เห็นโฆษณาในช่องทางออนไลน์ [PERSON_NAME] [PERSON_NAME]ทูป ติ๊กต่อก เฟซบุค" at bounding box center [341, 125] width 280 height 27
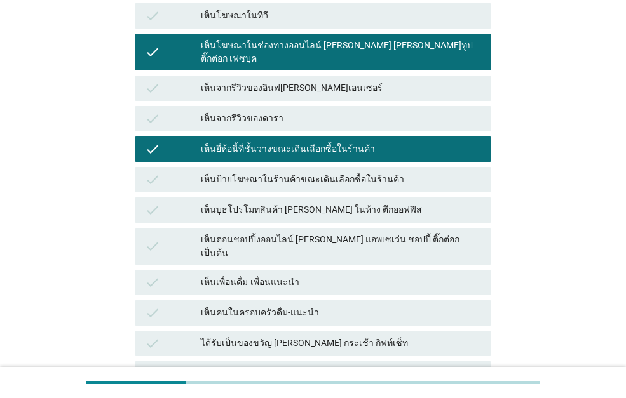
scroll to position [318, 0]
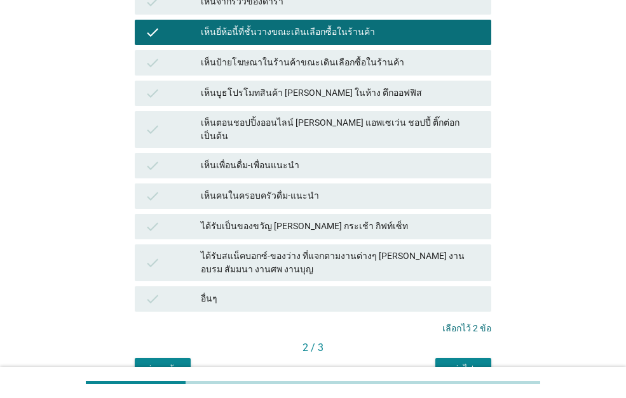
click at [319, 124] on div "check เห็นตอนชอปปิ้งออนไลน์ [PERSON_NAME] แอพเซเว่น ชอปปี้ ติ๊กต่อก เป็นต้น" at bounding box center [313, 129] width 356 height 37
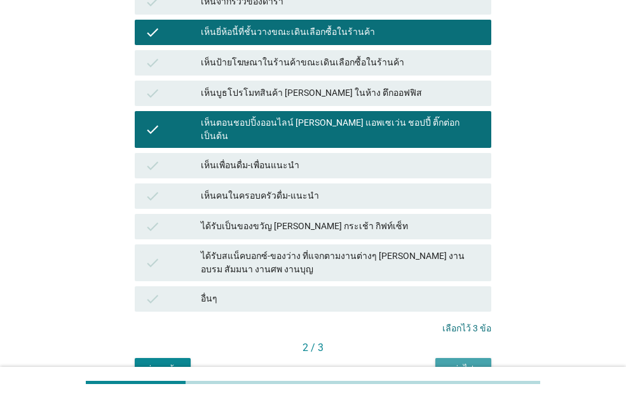
click at [464, 363] on div "ต่อไป" at bounding box center [463, 369] width 36 height 13
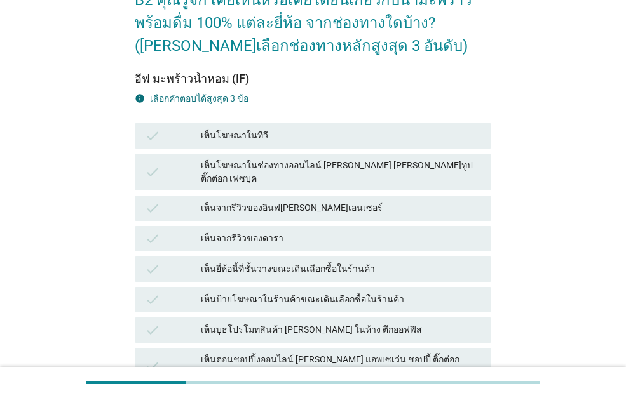
scroll to position [191, 0]
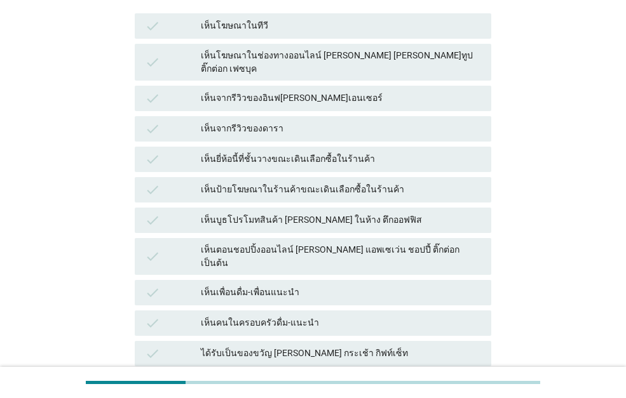
click at [272, 154] on div "เห็นยี่ห้อนี้ที่ชั้นวางขณะเดินเลือกซื้อในร้านค้า" at bounding box center [341, 159] width 280 height 15
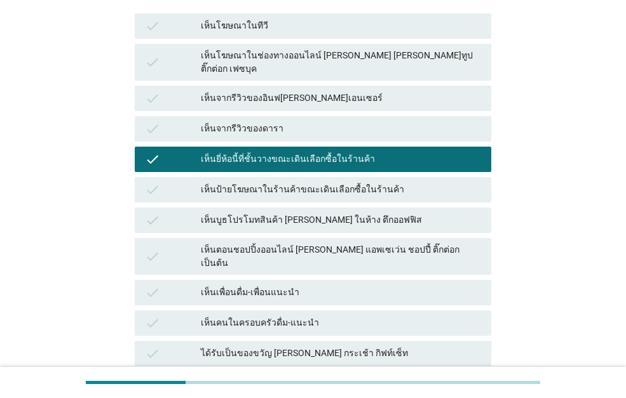
click at [298, 238] on div "check เห็นตอนชอปปิ้งออนไลน์ [PERSON_NAME] แอพเซเว่น ชอปปี้ ติ๊กต่อก เป็นต้น" at bounding box center [313, 256] width 356 height 37
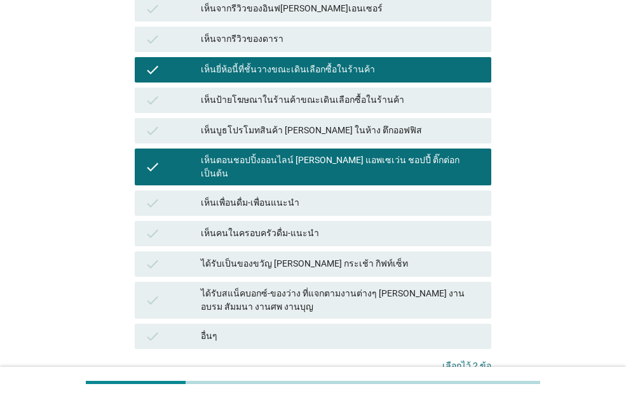
scroll to position [365, 0]
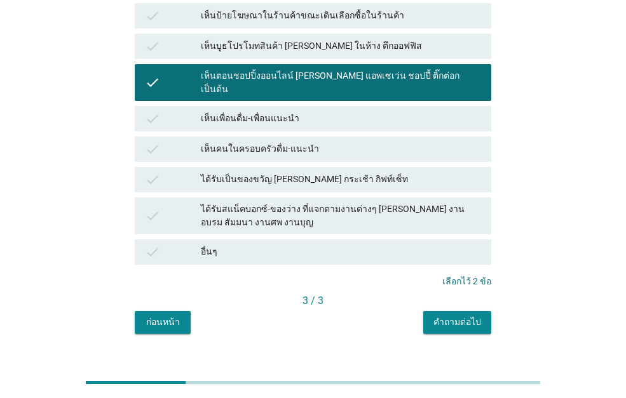
click at [292, 203] on div "ได้รับสแน็คบอกซ์-ของว่าง ที่แจกตามงานต่างๆ [PERSON_NAME] งานอบรม สัมมนา งานศพ ง…" at bounding box center [341, 216] width 280 height 27
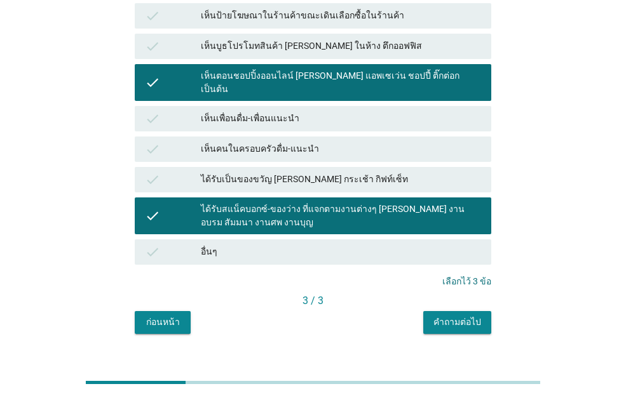
click at [272, 203] on div "ได้รับสแน็คบอกซ์-ของว่าง ที่แจกตามงานต่างๆ [PERSON_NAME] งานอบรม สัมมนา งานศพ ง…" at bounding box center [341, 216] width 280 height 27
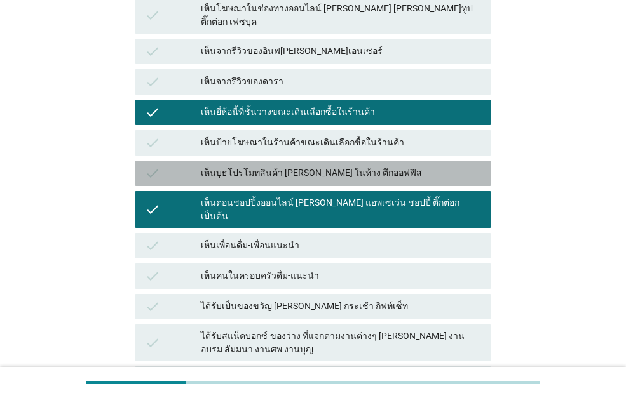
click at [264, 166] on div "เห็นบูธโปรโมทสินค้า [PERSON_NAME] ในห้าง ตึกออฟฟิส" at bounding box center [341, 173] width 280 height 15
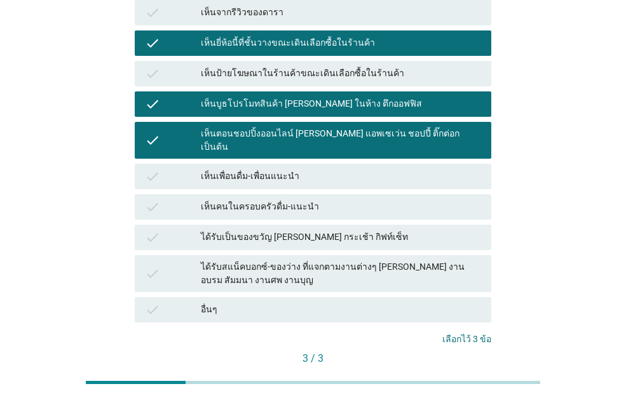
scroll to position [174, 0]
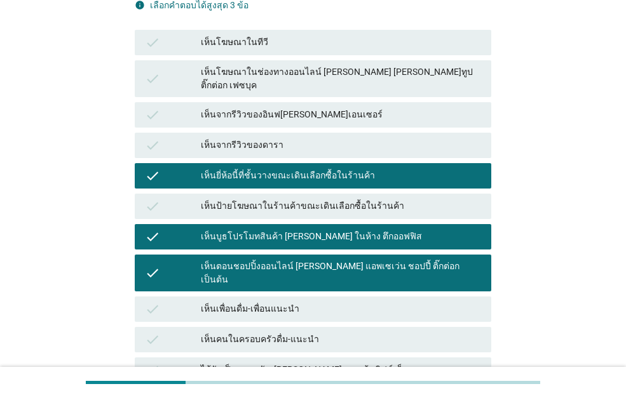
click at [218, 229] on div "เห็นบูธโปรโมทสินค้า [PERSON_NAME] ในห้าง ตึกออฟฟิส" at bounding box center [341, 236] width 280 height 15
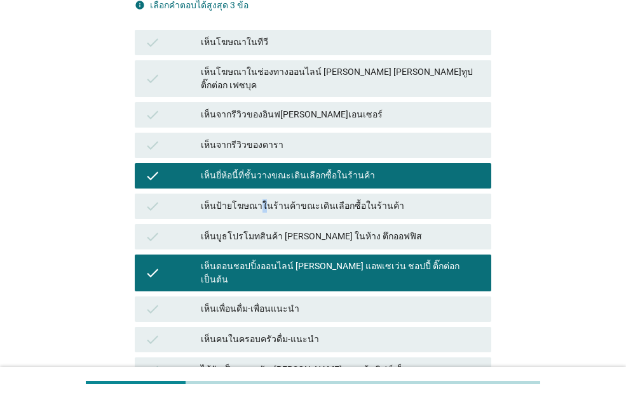
click at [260, 194] on div "check เห็นป้ายโฆษณาในร้านค้าขณะเดินเลือกซื้อในร้านค้า" at bounding box center [313, 206] width 356 height 25
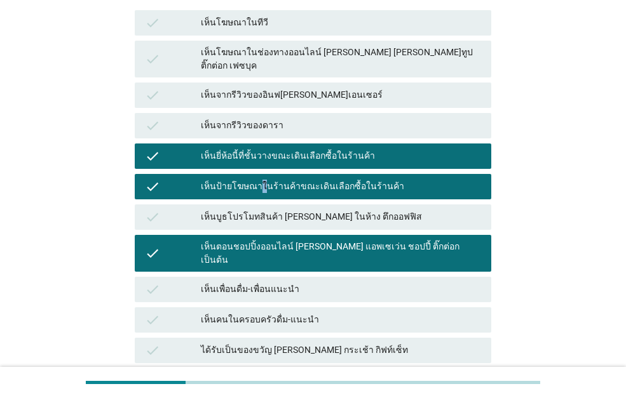
scroll to position [365, 0]
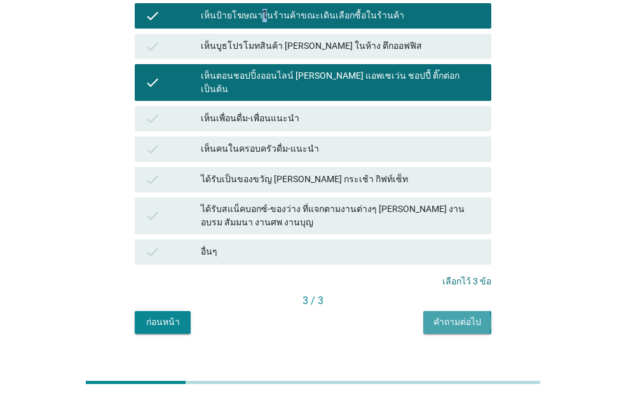
click at [476, 311] on button "คำถามต่อไป" at bounding box center [457, 322] width 68 height 23
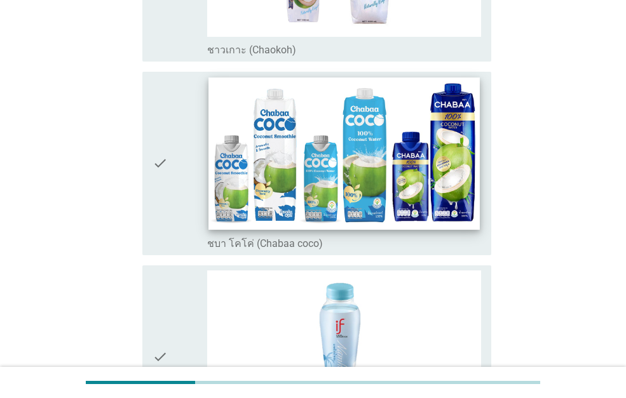
scroll to position [254, 0]
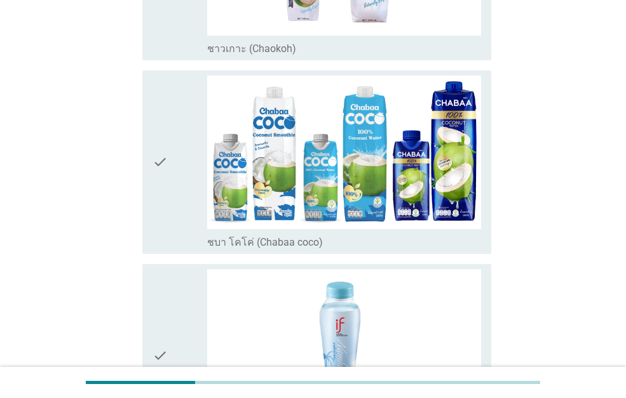
click at [155, 324] on icon "check" at bounding box center [159, 355] width 15 height 173
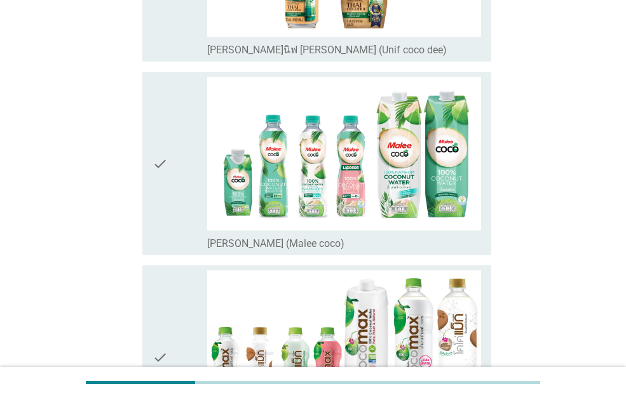
scroll to position [889, 0]
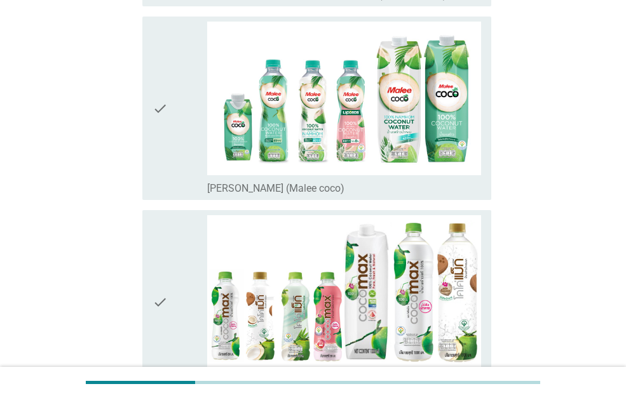
click at [177, 269] on div "check" at bounding box center [179, 301] width 55 height 173
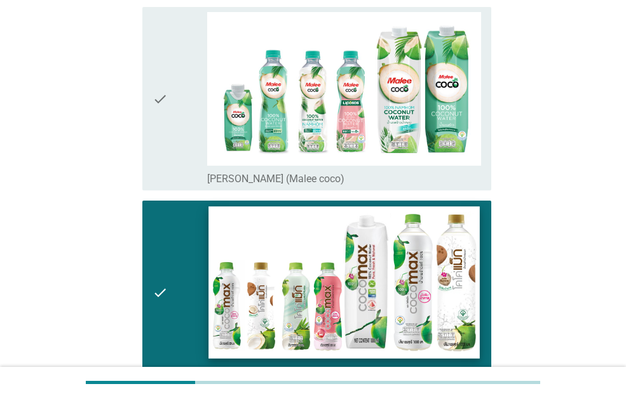
scroll to position [1069, 0]
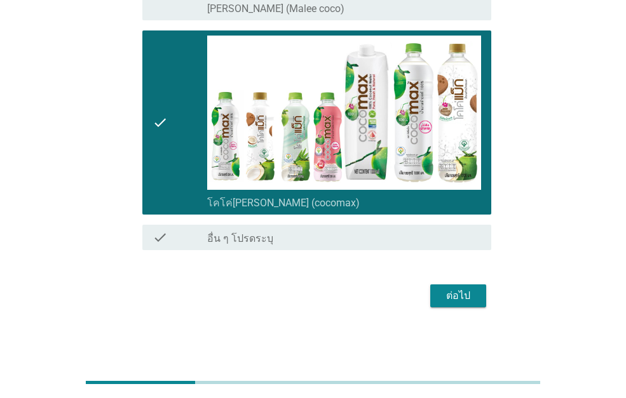
click at [451, 291] on div "ต่อไป" at bounding box center [458, 295] width 36 height 15
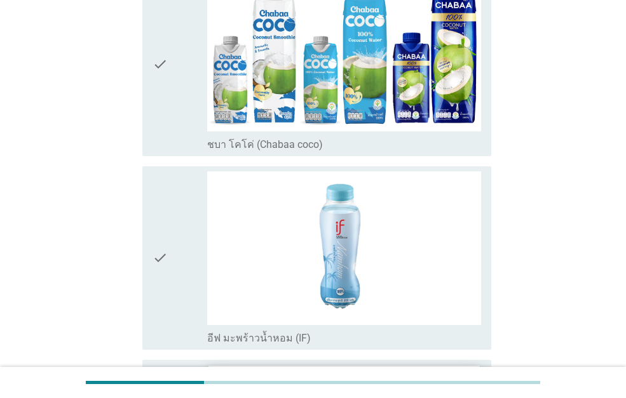
scroll to position [381, 0]
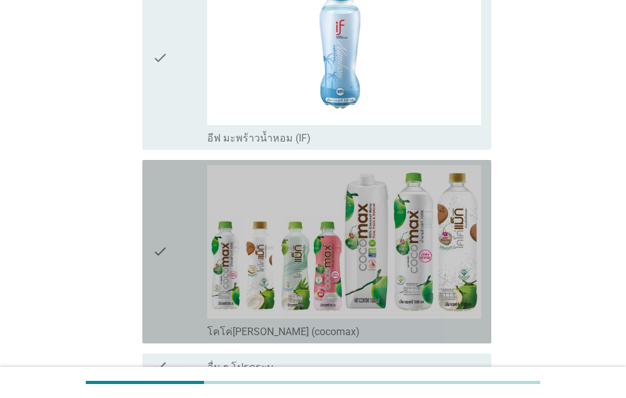
drag, startPoint x: 176, startPoint y: 265, endPoint x: 212, endPoint y: 82, distance: 186.5
click at [177, 261] on div "check" at bounding box center [179, 251] width 55 height 173
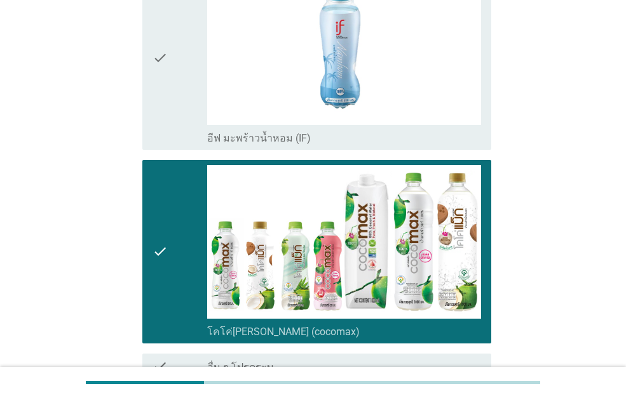
click at [173, 37] on div "check" at bounding box center [179, 57] width 55 height 173
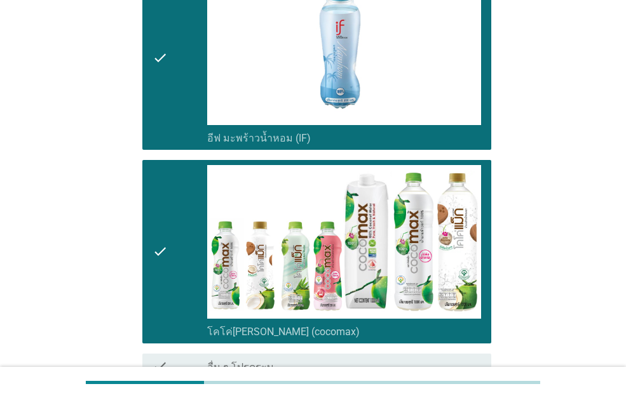
scroll to position [511, 0]
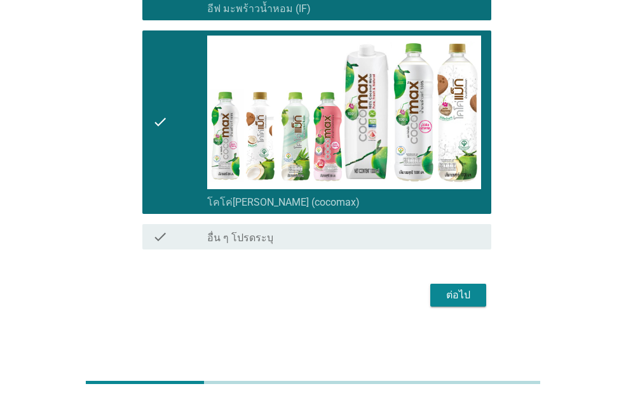
click at [465, 299] on div "ต่อไป" at bounding box center [458, 295] width 36 height 15
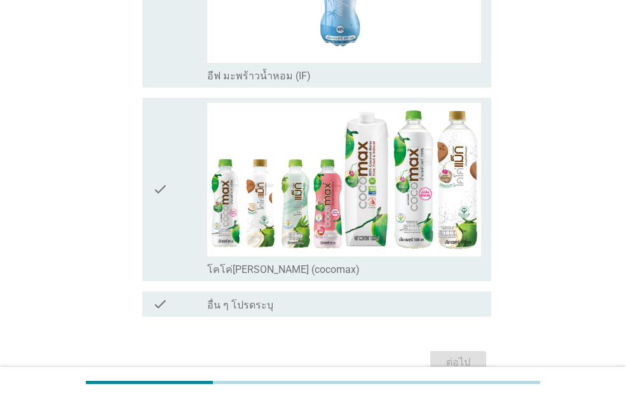
scroll to position [254, 0]
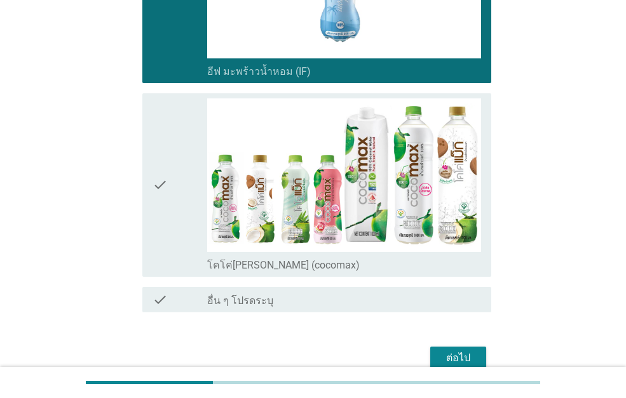
click at [434, 359] on button "ต่อไป" at bounding box center [458, 358] width 56 height 23
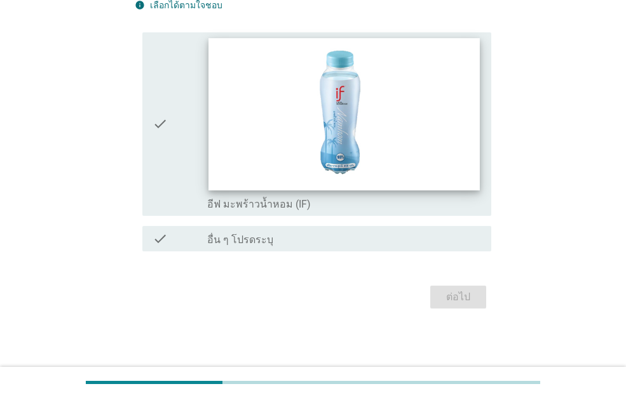
scroll to position [123, 0]
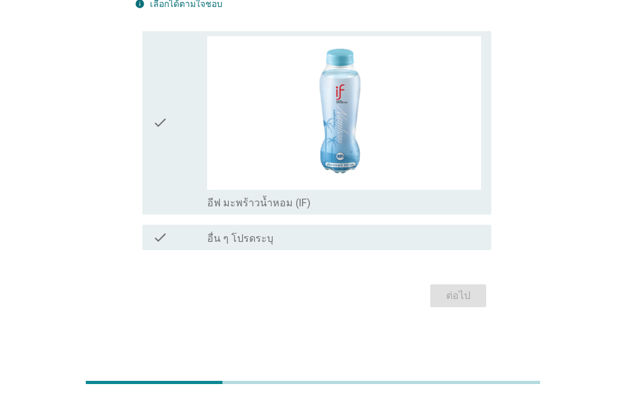
click at [152, 98] on icon "check" at bounding box center [159, 122] width 15 height 173
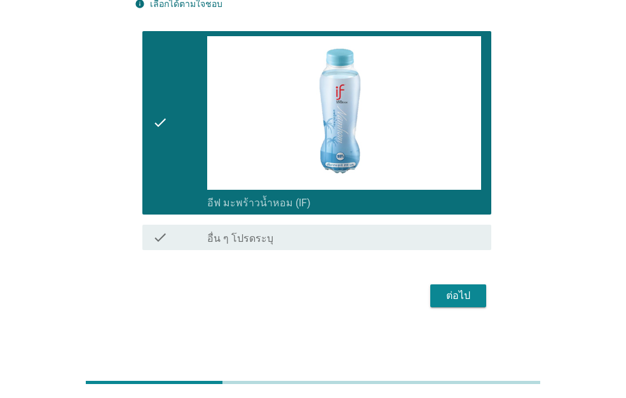
click at [459, 288] on button "ต่อไป" at bounding box center [458, 296] width 56 height 23
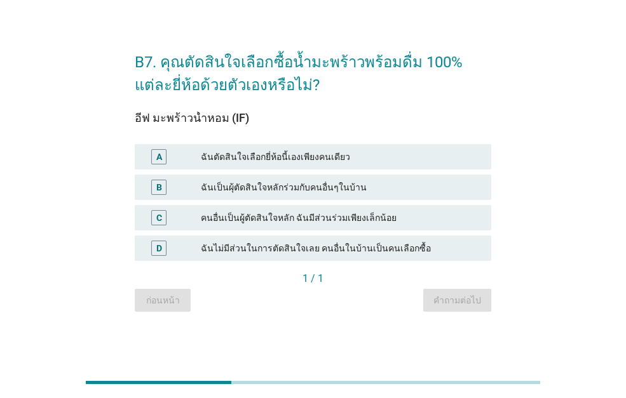
scroll to position [31, 0]
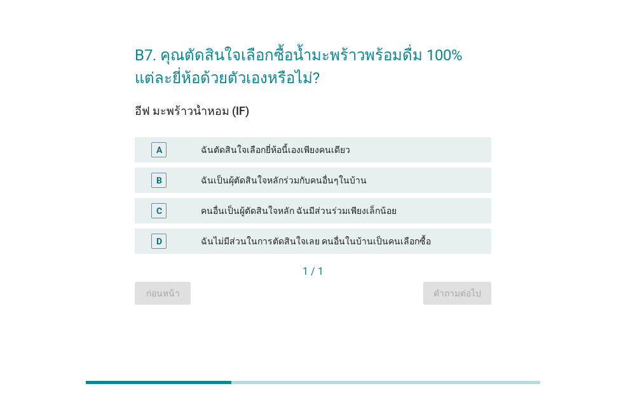
drag, startPoint x: 213, startPoint y: 142, endPoint x: 229, endPoint y: 146, distance: 16.5
click at [215, 144] on div "A ฉันตัดสินใจเลือกยี่ห้อนี้เองเพียงคนเดียว" at bounding box center [313, 149] width 356 height 25
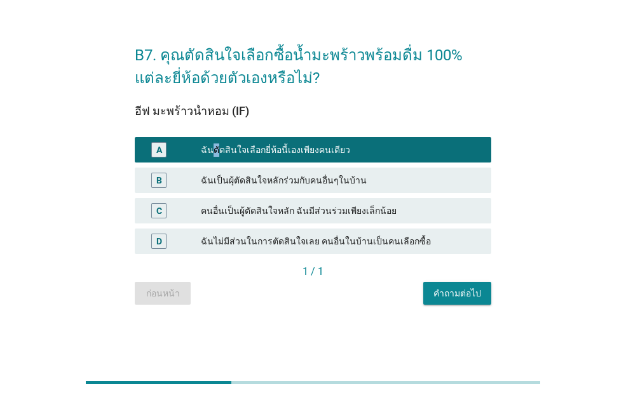
click at [464, 293] on div "คำถามต่อไป" at bounding box center [457, 293] width 48 height 13
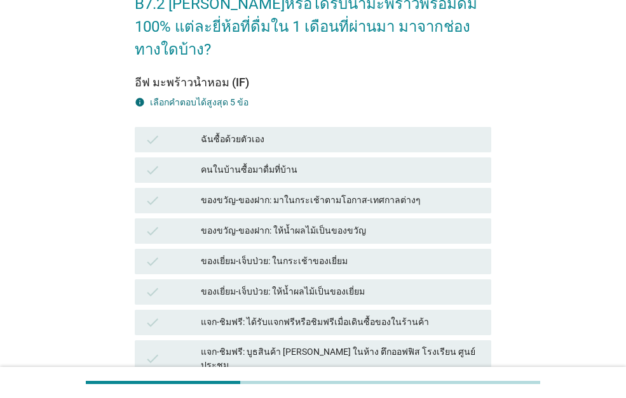
scroll to position [64, 0]
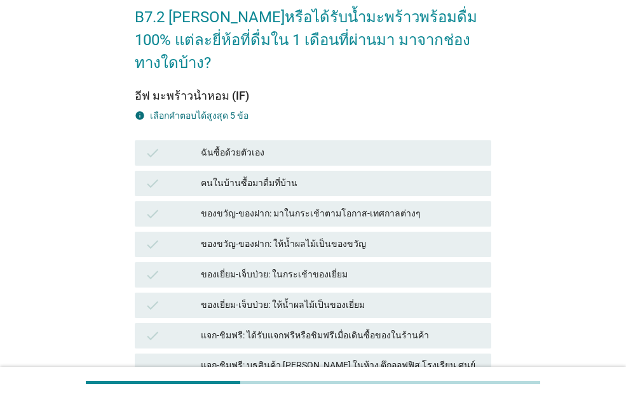
click at [252, 145] on div "ฉันซื้อด้วยตัวเอง" at bounding box center [341, 152] width 280 height 15
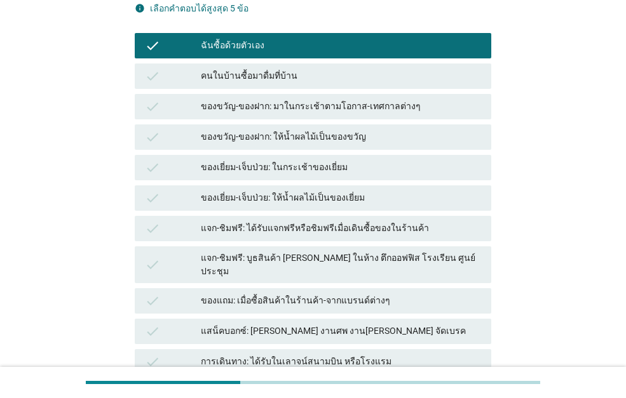
scroll to position [191, 0]
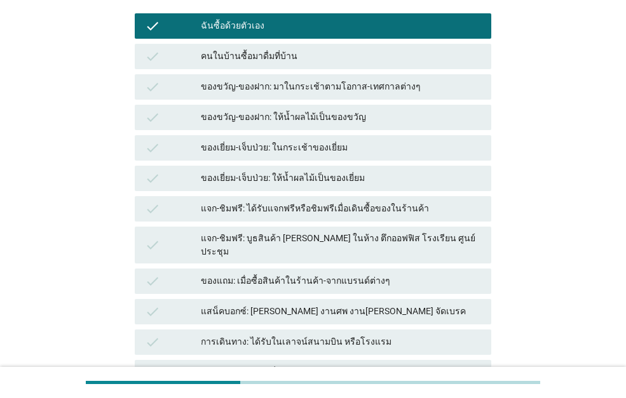
click at [288, 110] on div "ของขวัญ-ของฝาก: ให้น้ำผลไม้เป็นของขวัญ" at bounding box center [341, 117] width 280 height 15
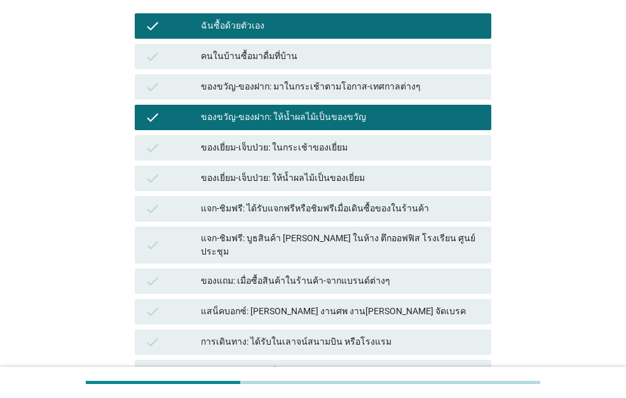
scroll to position [330, 0]
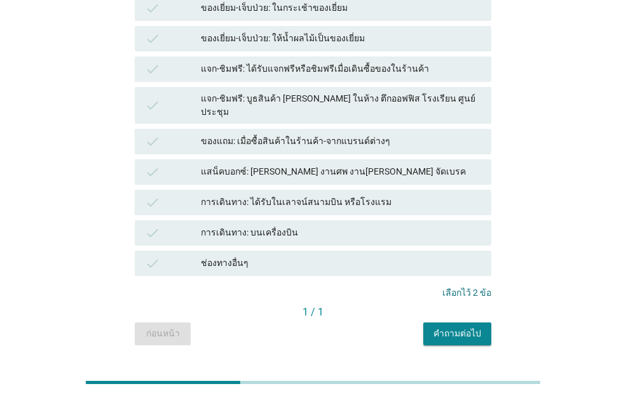
click at [457, 327] on div "คำถามต่อไป" at bounding box center [457, 333] width 48 height 13
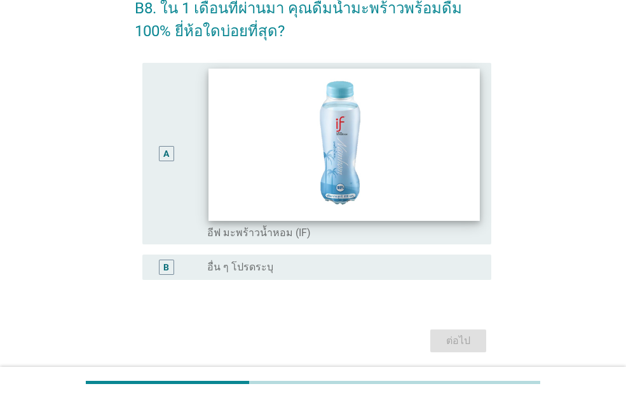
scroll to position [118, 0]
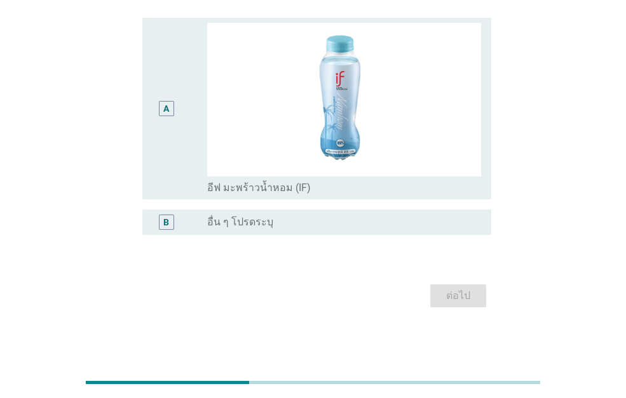
click at [156, 81] on div "A" at bounding box center [165, 108] width 27 height 171
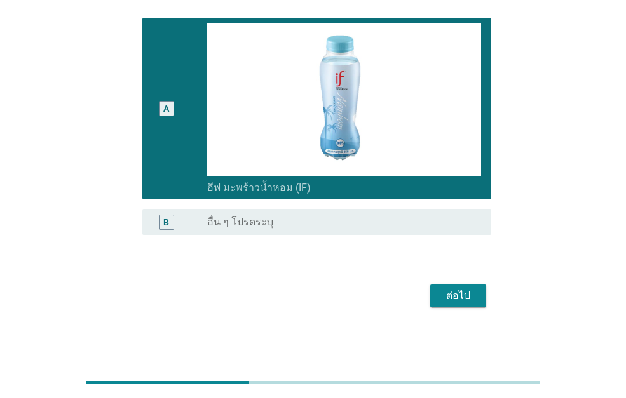
click at [455, 283] on div "ต่อไป" at bounding box center [313, 296] width 356 height 30
click at [455, 301] on div "ต่อไป" at bounding box center [458, 295] width 36 height 15
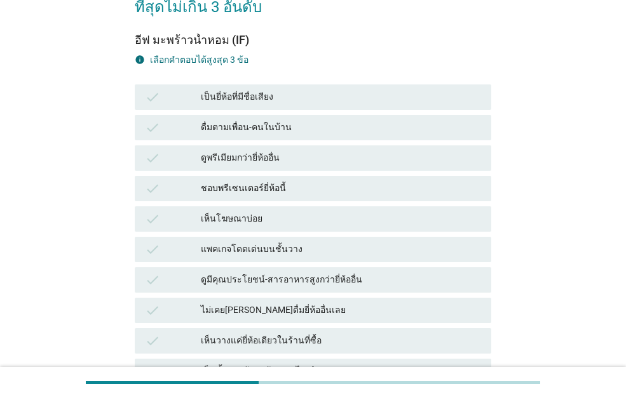
scroll to position [127, 0]
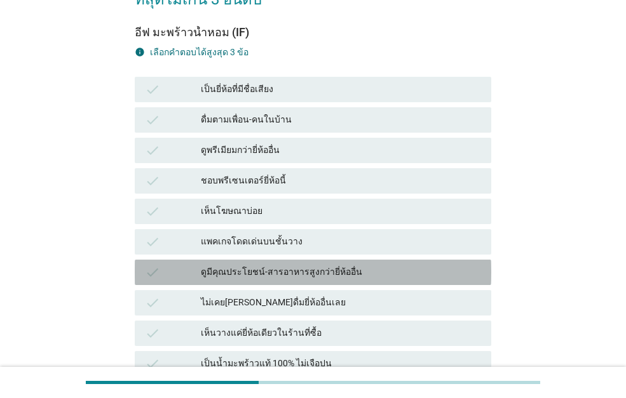
click at [264, 265] on div "ดูมีคุณประโยชน์-สารอาหารสูงกว่ายี่ห้ออื่น" at bounding box center [341, 272] width 280 height 15
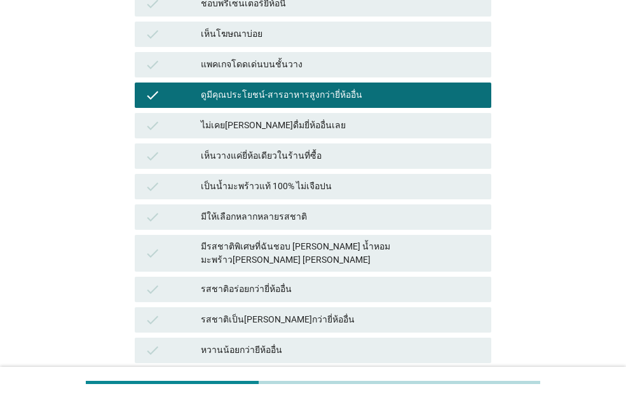
scroll to position [318, 0]
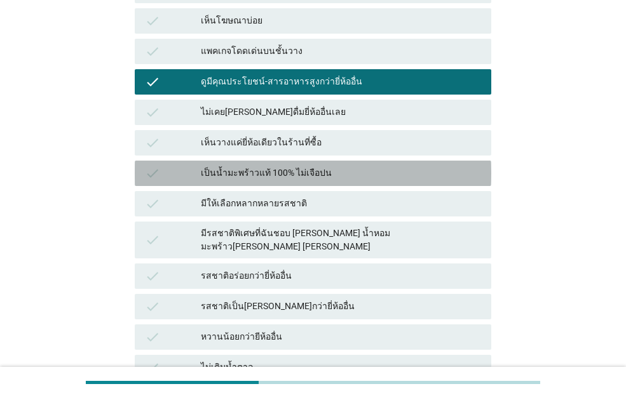
click at [310, 166] on div "เป็นน้ำมะพร้าวแท้ 100% ไม่เจือปน" at bounding box center [341, 173] width 280 height 15
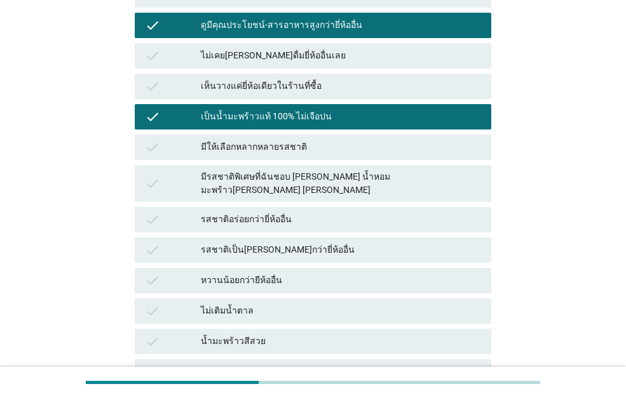
scroll to position [445, 0]
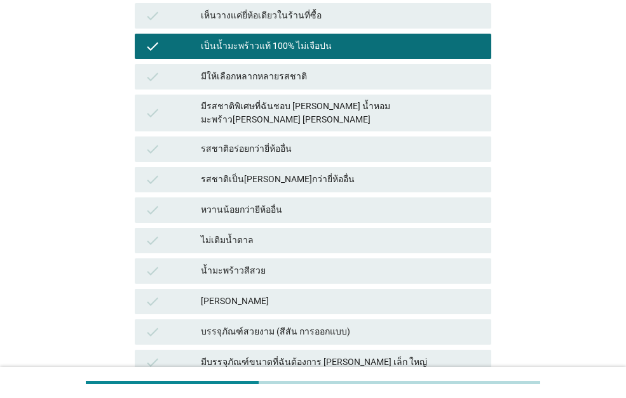
click at [276, 172] on div "รสชาติเป็น[PERSON_NAME]กว่ายี่ห้ออื่น" at bounding box center [341, 179] width 280 height 15
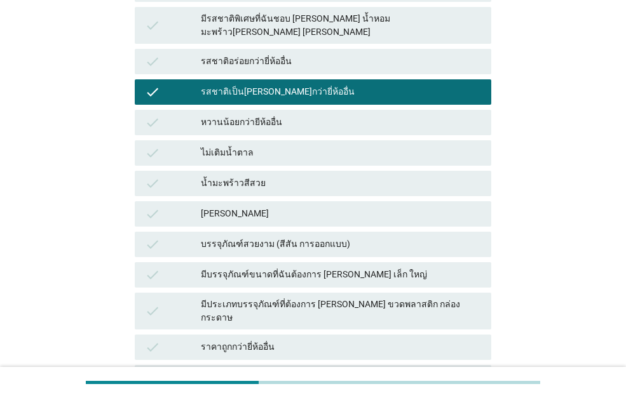
scroll to position [635, 0]
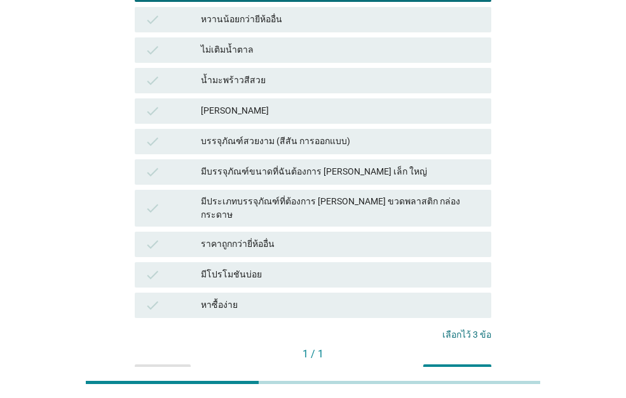
click at [425, 365] on button "คำถามต่อไป" at bounding box center [457, 376] width 68 height 23
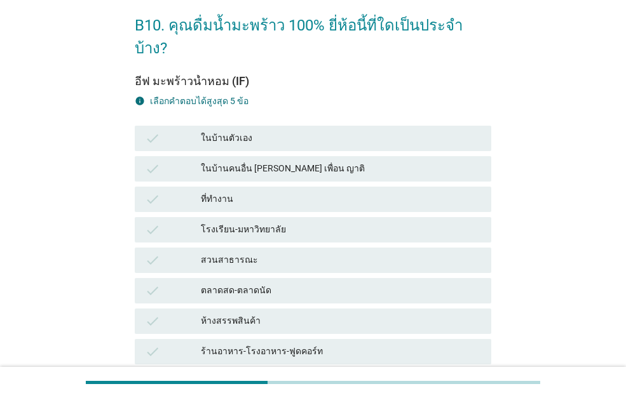
scroll to position [127, 0]
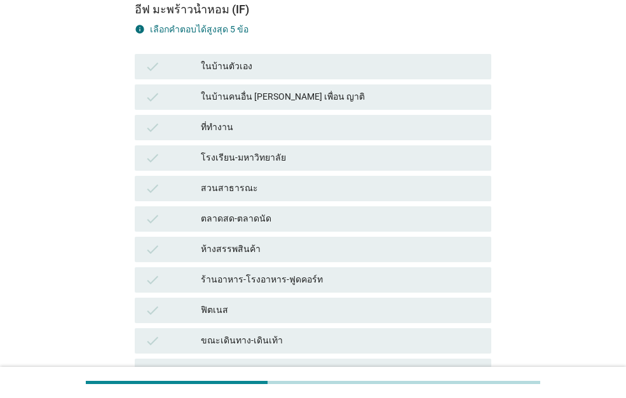
click at [230, 120] on div "ที่ทำงาน" at bounding box center [341, 127] width 280 height 15
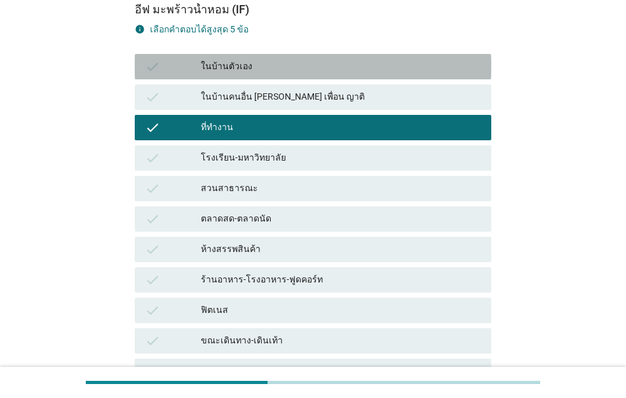
click at [253, 59] on div "ในบ้านตัวเอง" at bounding box center [341, 66] width 280 height 15
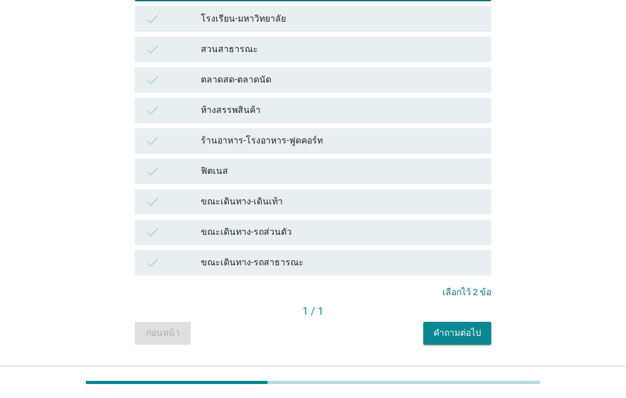
scroll to position [277, 0]
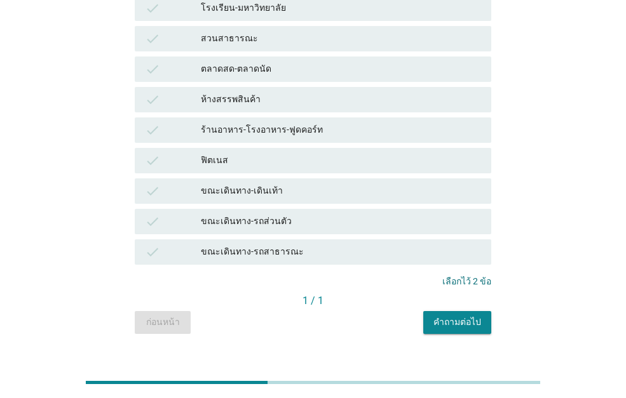
click at [221, 214] on div "ขณะเดินทาง-รถส่วนตัว" at bounding box center [341, 221] width 280 height 15
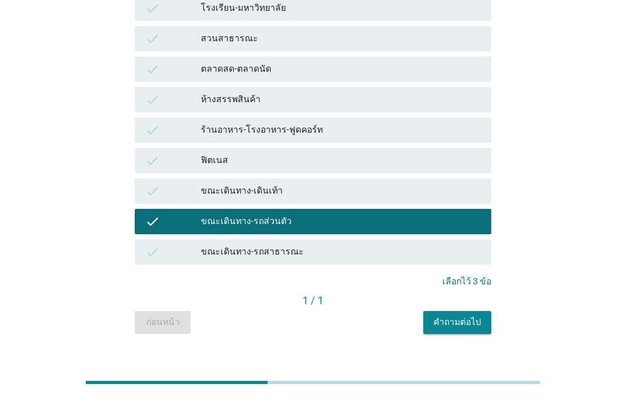
click at [477, 316] on div "คำถามต่อไป" at bounding box center [457, 322] width 48 height 13
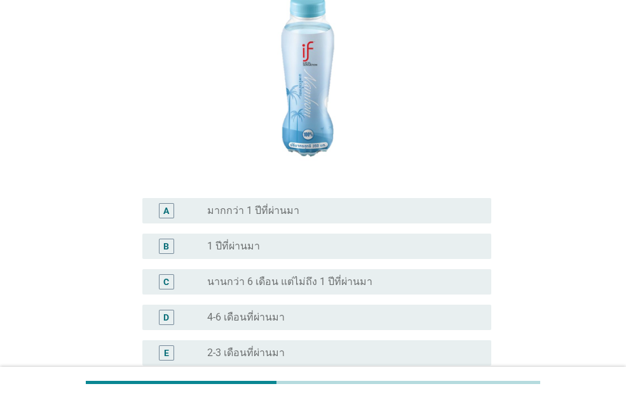
scroll to position [254, 0]
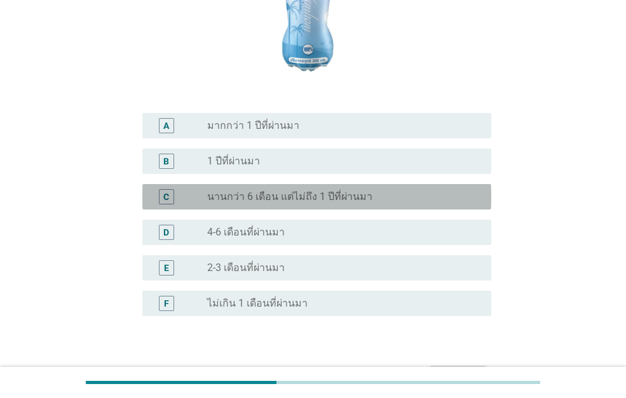
drag, startPoint x: 239, startPoint y: 179, endPoint x: 361, endPoint y: 181, distance: 122.6
click at [239, 191] on label "นานกว่า 6 เดือน แต่ไม่ถึง 1 ปีที่ผ่านมา" at bounding box center [289, 197] width 165 height 13
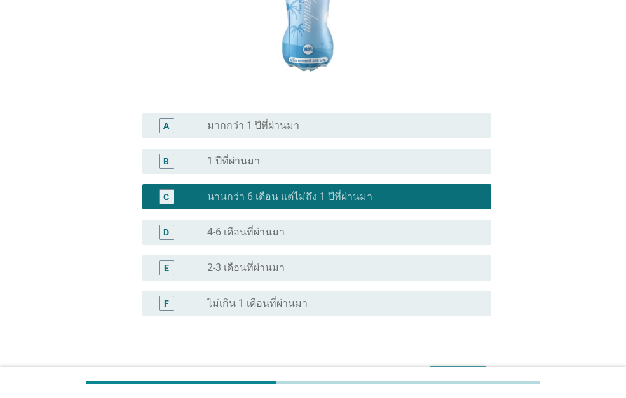
click at [452, 370] on div "ต่อไป" at bounding box center [458, 377] width 36 height 15
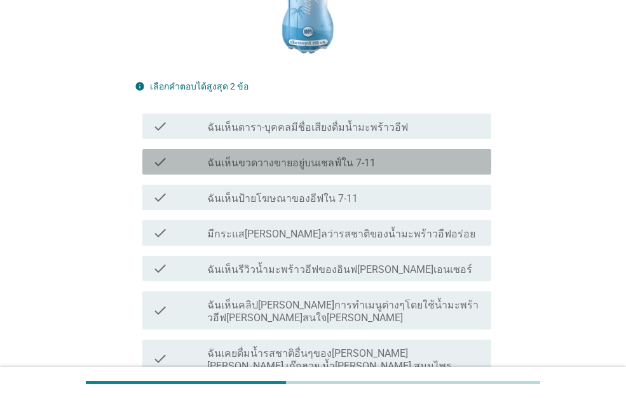
click at [260, 157] on label "ฉันเห็นขวดวางขายอยู่บนเชลฟ์ใน 7-11" at bounding box center [291, 163] width 168 height 13
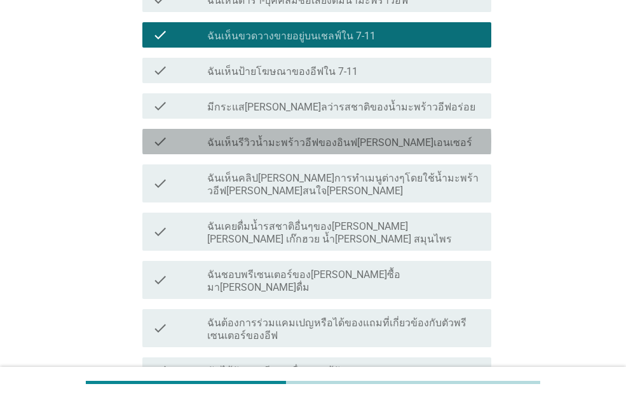
click at [277, 131] on div "check check_box_outline_blank ฉันเห็นรีวิวน้ำมะพร้าวอีฟของอินฟ[PERSON_NAME]เอนเ…" at bounding box center [316, 141] width 349 height 25
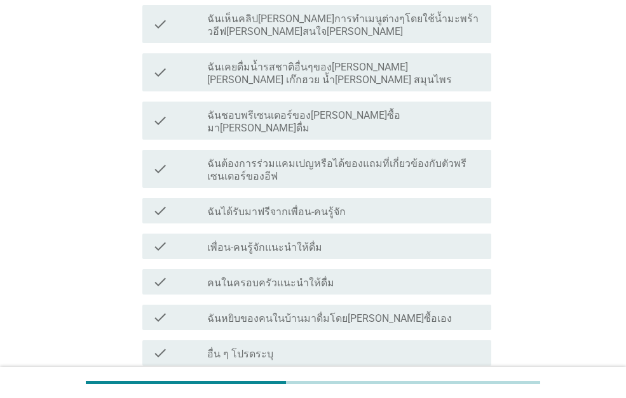
scroll to position [635, 0]
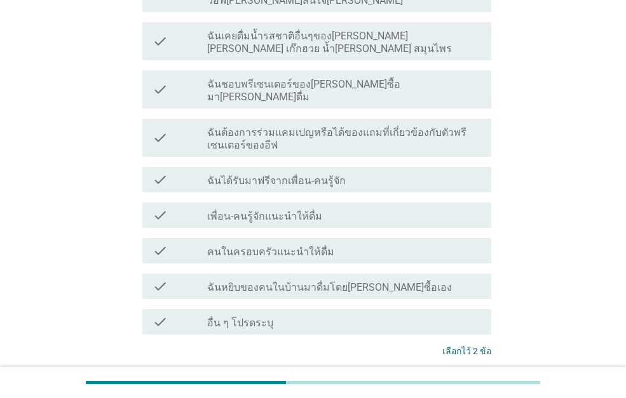
click at [337, 123] on div "check check_box_outline_blank ฉันต้องการร่วมแคมเปญหรือได้ของแถมที่เกี่ยวข้องกับ…" at bounding box center [313, 138] width 356 height 48
click at [325, 126] on label "ฉันต้องการร่วมแคมเปญหรือได้ของแถมที่เกี่ยวข้องกับตัวพรีเซนเตอร์ของอีฟ" at bounding box center [344, 138] width 274 height 25
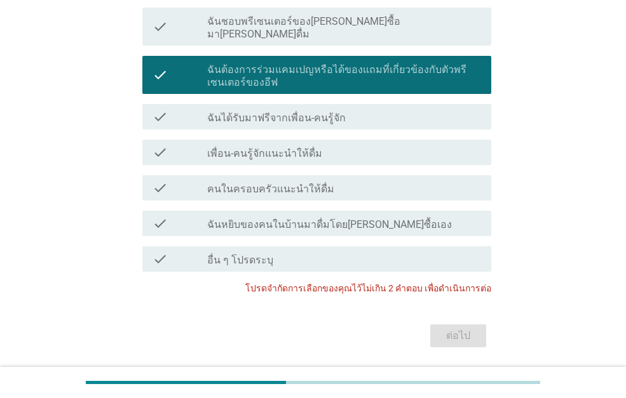
scroll to position [702, 0]
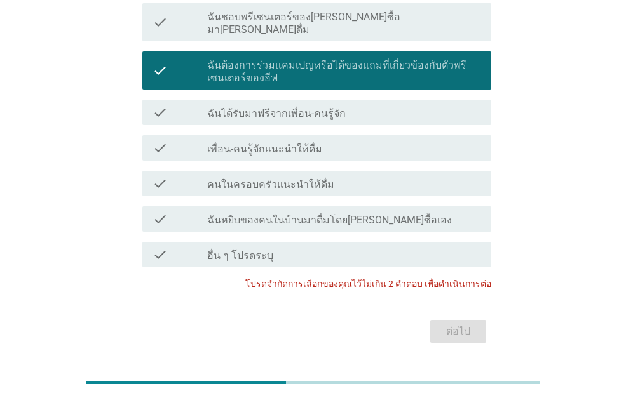
click at [239, 59] on label "ฉันต้องการร่วมแคมเปญหรือได้ของแถมที่เกี่ยวข้องกับตัวพรีเซนเตอร์ของอีฟ" at bounding box center [344, 71] width 274 height 25
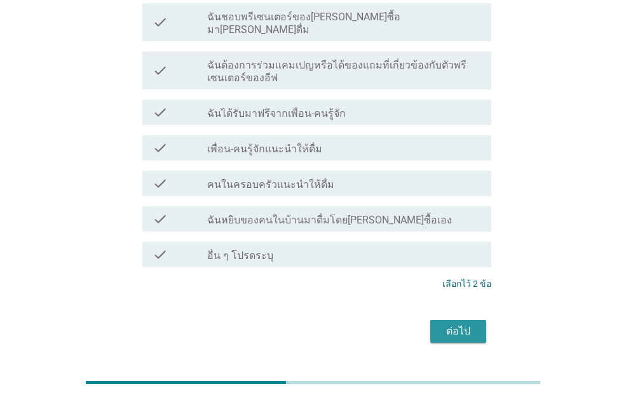
drag, startPoint x: 460, startPoint y: 292, endPoint x: 448, endPoint y: 283, distance: 15.0
click at [460, 324] on div "ต่อไป" at bounding box center [458, 331] width 36 height 15
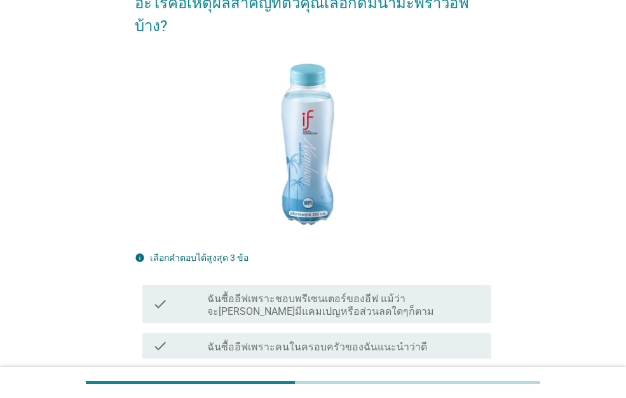
scroll to position [254, 0]
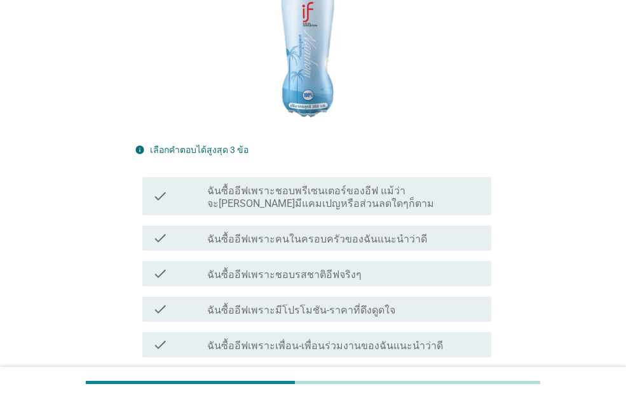
drag, startPoint x: 284, startPoint y: 169, endPoint x: 290, endPoint y: 162, distance: 9.0
click at [285, 185] on label "ฉันซื้ออีฟเพราะชอบพรีเซนเตอร์ของอีฟ แม้ว่าจะ[PERSON_NAME]มีแคมเปญหรือส่วนลดใดๆก…" at bounding box center [344, 197] width 274 height 25
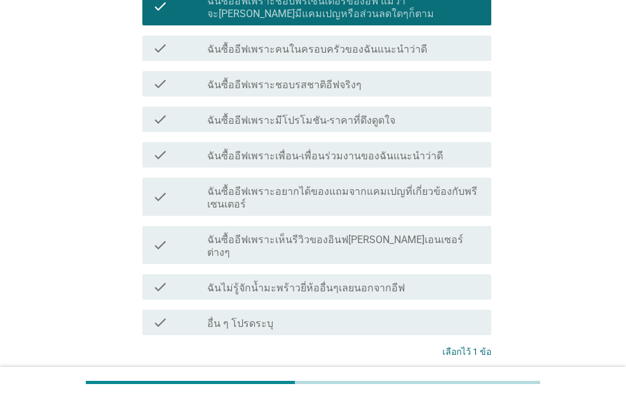
scroll to position [445, 0]
click at [266, 185] on label "ฉันซื้ออีฟเพราะอยากได้ของแถมจากแคมเปญที่เกี่ยวข้องกับพรีเซนเตอร์" at bounding box center [344, 197] width 274 height 25
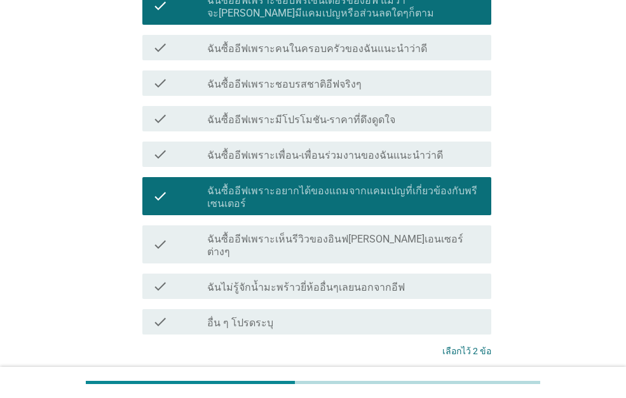
click at [472, 391] on div "ต่อไป" at bounding box center [458, 398] width 36 height 15
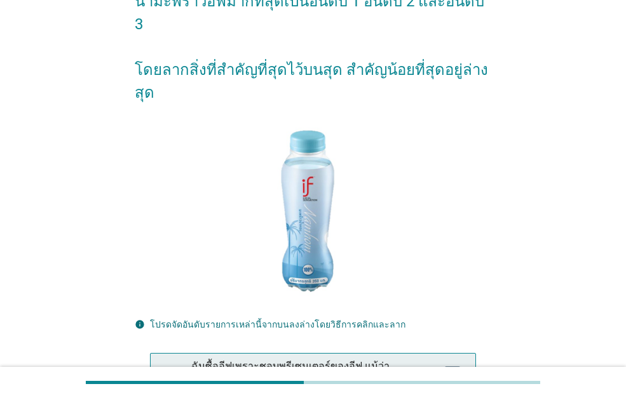
scroll to position [254, 0]
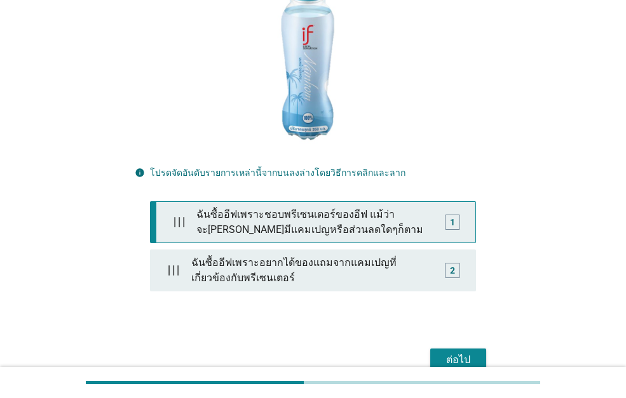
click at [292, 202] on div "ฉันซื้ออีฟเพราะชอบพรีเซนเตอร์ของอีฟ แม้ว่าจะ[PERSON_NAME]มีแคมเปญหรือส่วนลดใดๆก…" at bounding box center [315, 222] width 248 height 41
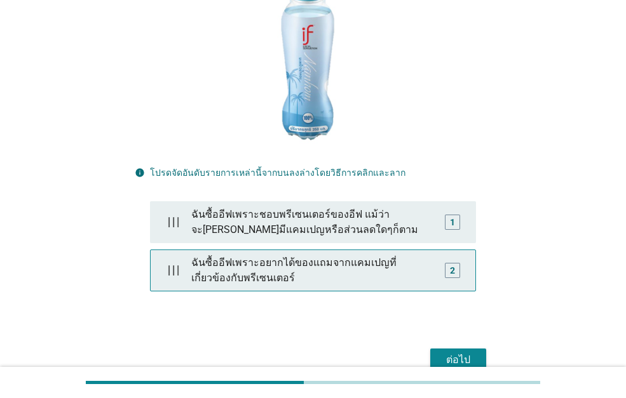
click at [326, 250] on div "ฉันซื้ออีฟเพราะอยากได้ของแถมจากแคมเปญที่เกี่ยวข้องกับพรีเซนเตอร์" at bounding box center [312, 270] width 253 height 41
click at [276, 250] on div "ฉันซื้ออีฟเพราะอยากได้ของแถมจากแคมเปญที่เกี่ยวข้องกับพรีเซนเตอร์" at bounding box center [315, 270] width 248 height 41
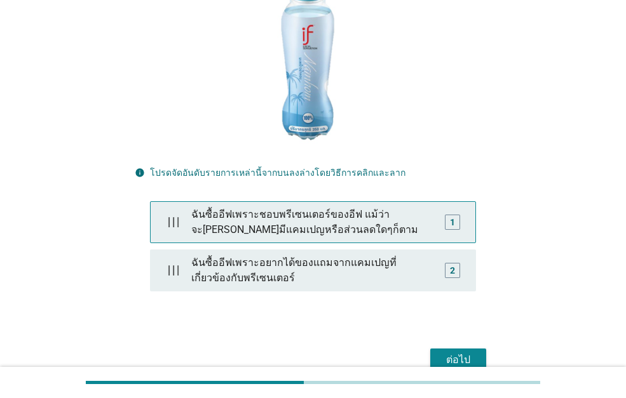
click at [455, 202] on div "1" at bounding box center [452, 222] width 25 height 41
click at [442, 202] on div "1" at bounding box center [452, 222] width 25 height 41
click at [184, 202] on div at bounding box center [178, 222] width 25 height 41
click at [455, 202] on div "1" at bounding box center [452, 222] width 25 height 41
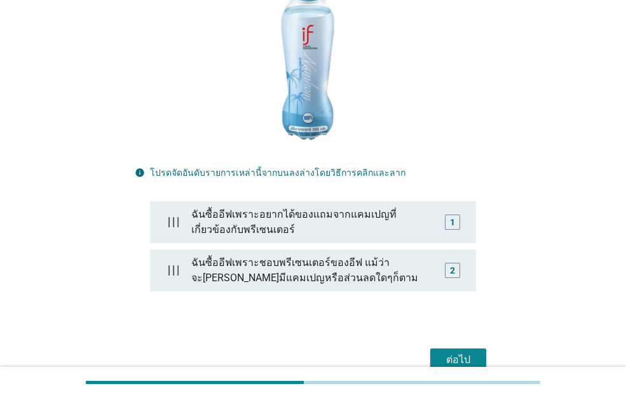
click at [457, 353] on div "ต่อไป" at bounding box center [458, 360] width 36 height 15
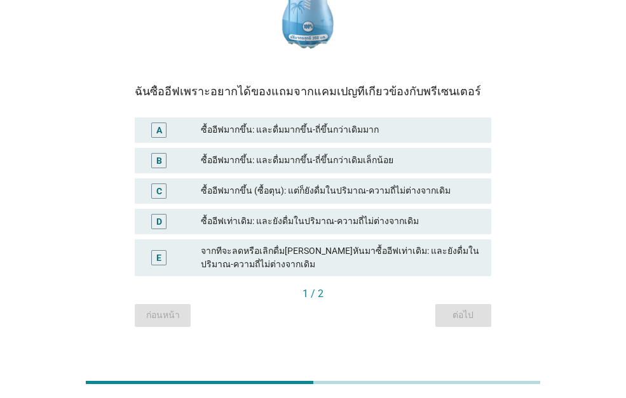
click at [264, 154] on div "ซื้ออีฟมากขึ้น: และดื่มมากขึ้น-ถี่ขึ้นกว่าเดิมเล็กน้อย" at bounding box center [341, 160] width 280 height 15
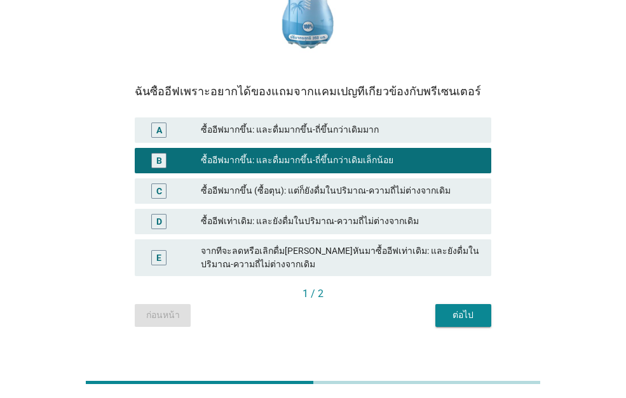
click at [306, 162] on div "ซื้ออีฟมากขึ้น: และดื่มมากขึ้น-ถี่ขึ้นกว่าเดิมเล็กน้อย" at bounding box center [341, 160] width 280 height 15
click at [313, 131] on div "ซื้ออีฟมากขึ้น: และดื่มมากขึ้น-ถี่ขึ้นกว่าเดิมมาก" at bounding box center [341, 130] width 280 height 15
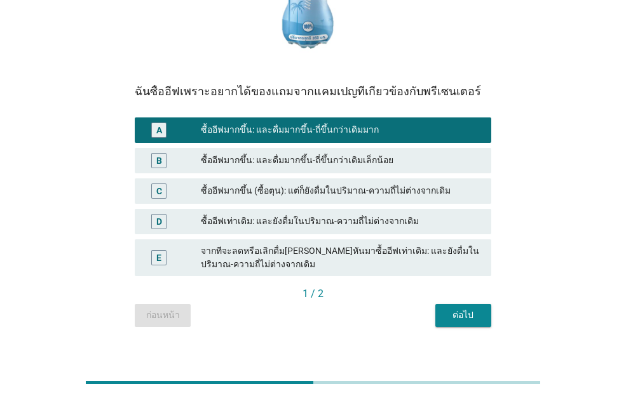
click at [473, 318] on div "ต่อไป" at bounding box center [463, 315] width 36 height 13
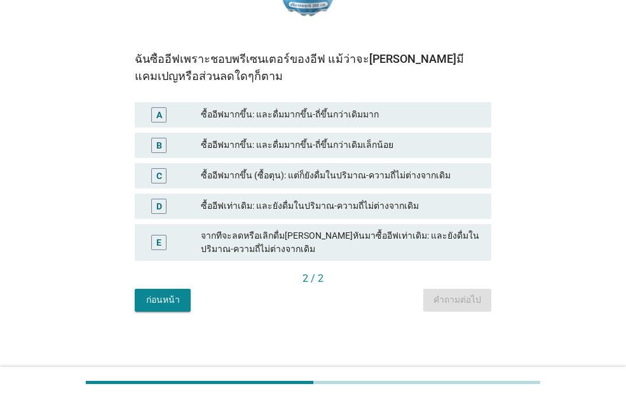
scroll to position [287, 0]
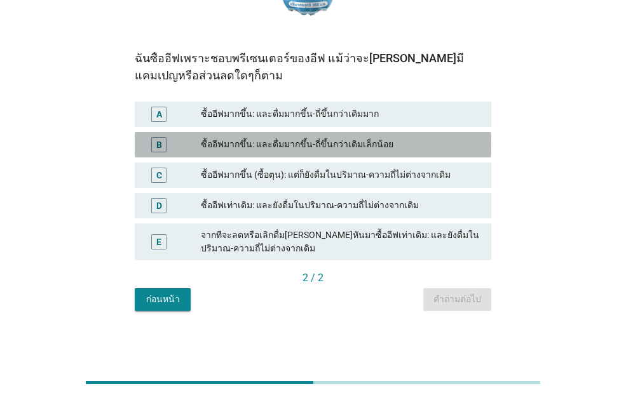
click at [245, 145] on div "ซื้ออีฟมากขึ้น: และดื่มมากขึ้น-ถี่ขึ้นกว่าเดิมเล็กน้อย" at bounding box center [341, 144] width 280 height 15
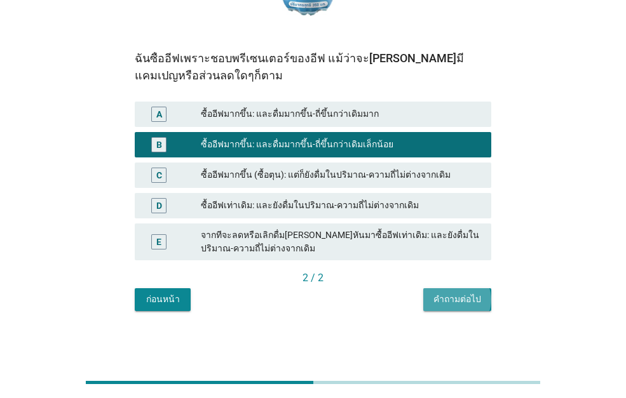
click at [487, 304] on button "คำถามต่อไป" at bounding box center [457, 299] width 68 height 23
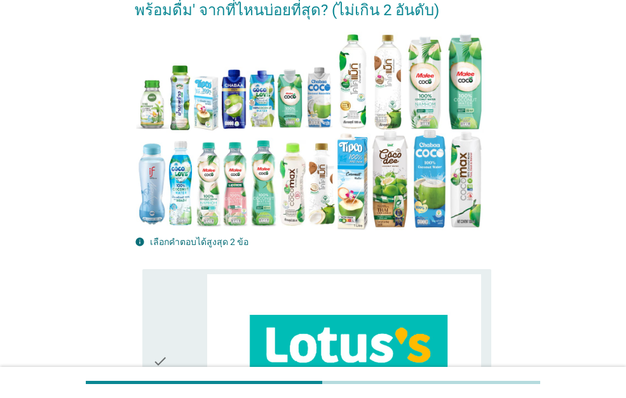
scroll to position [191, 0]
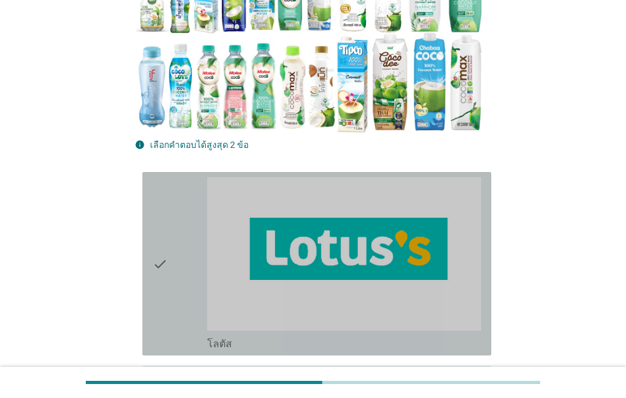
click at [172, 217] on div "check" at bounding box center [179, 263] width 55 height 173
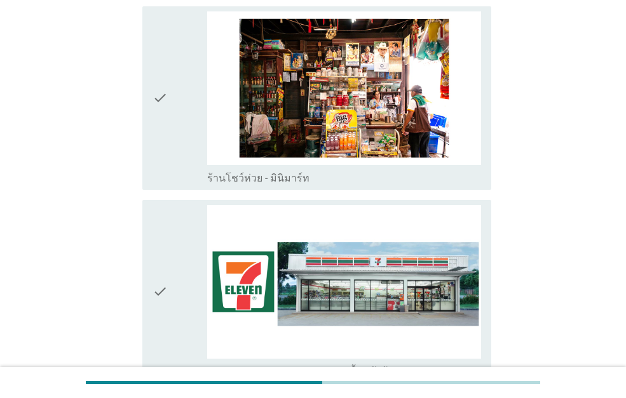
scroll to position [2604, 0]
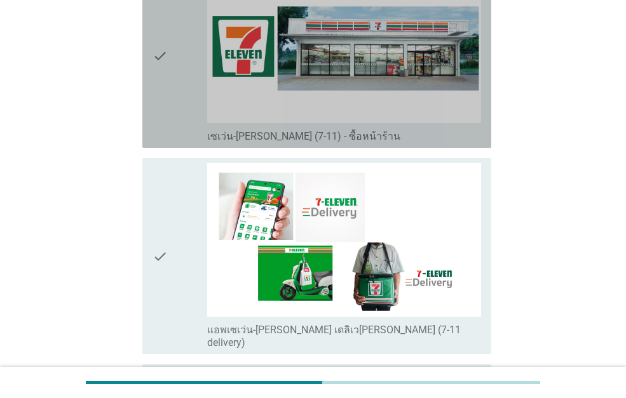
click at [168, 71] on div "check" at bounding box center [179, 56] width 55 height 173
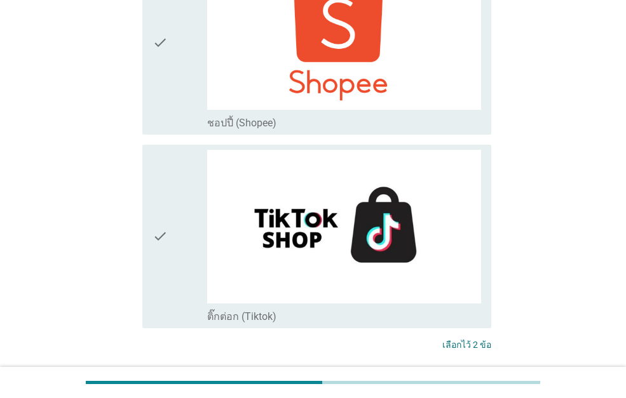
scroll to position [3684, 0]
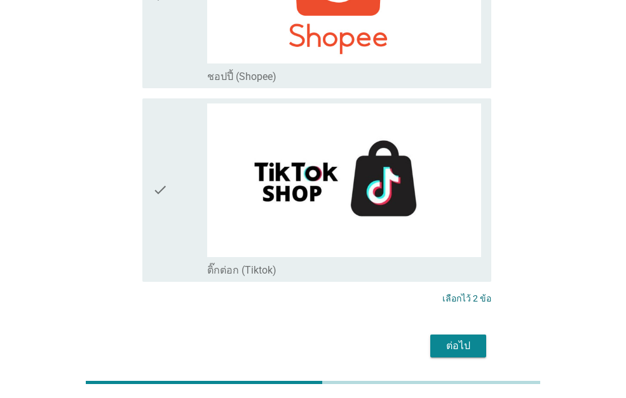
click at [442, 339] on div "ต่อไป" at bounding box center [458, 346] width 36 height 15
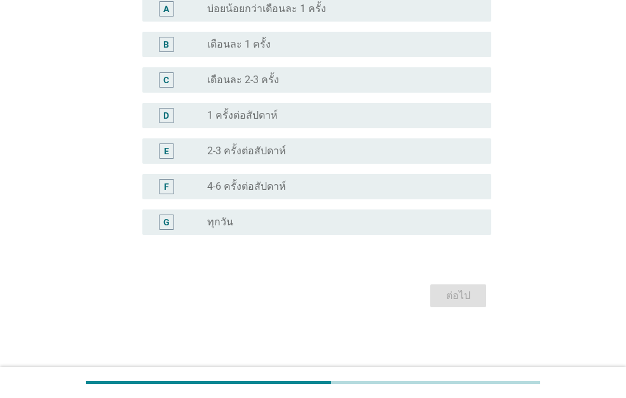
scroll to position [0, 0]
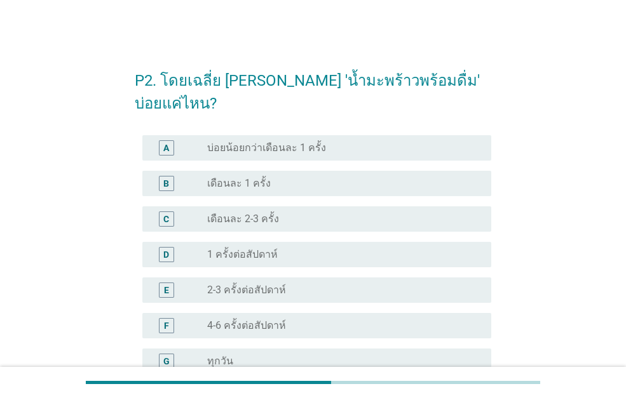
drag, startPoint x: 250, startPoint y: 266, endPoint x: 269, endPoint y: 257, distance: 21.4
click at [250, 284] on label "2-3 ครั้งต่อสัปดาห์" at bounding box center [246, 290] width 79 height 13
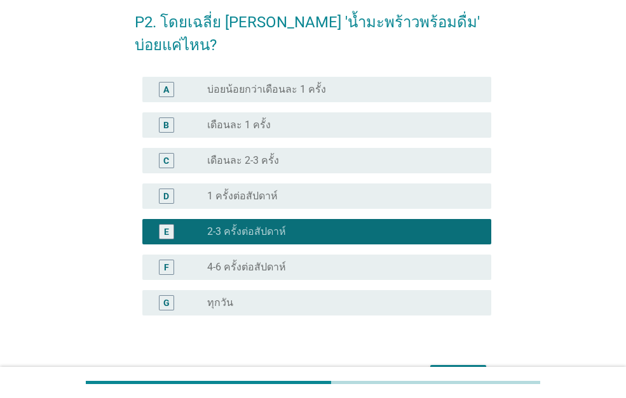
scroll to position [116, 0]
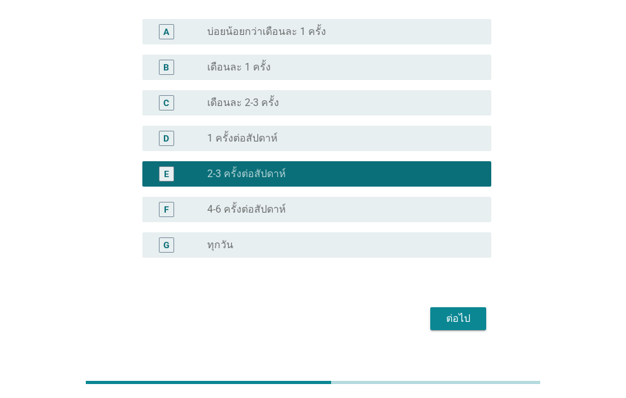
click at [474, 279] on form "P2. โดยเฉลี่ย [PERSON_NAME] 'น้ำมะพร้าวพร้อมดื่ม' บ่อยแค่ไหน? A radio_button_un…" at bounding box center [313, 137] width 356 height 394
click at [467, 311] on div "ต่อไป" at bounding box center [458, 318] width 36 height 15
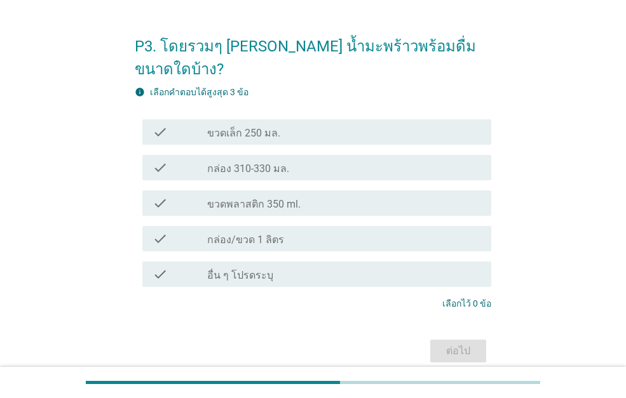
scroll to position [64, 0]
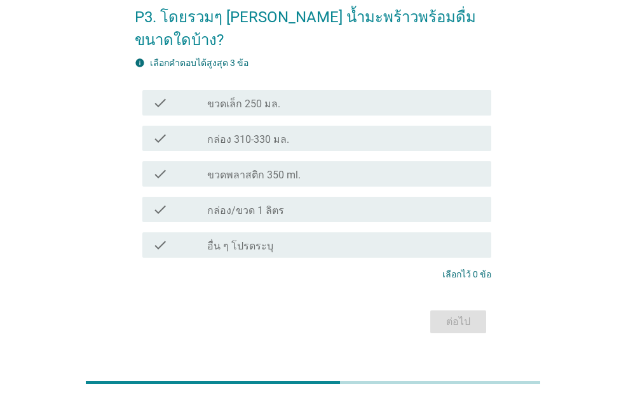
click at [257, 98] on label "ขวดเล็ก 250 มล." at bounding box center [243, 104] width 73 height 13
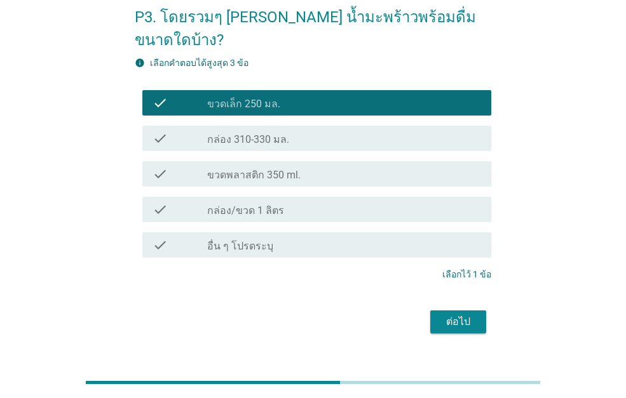
click at [299, 131] on div "check_box_outline_blank กล่อง 310-330 มล." at bounding box center [344, 138] width 274 height 15
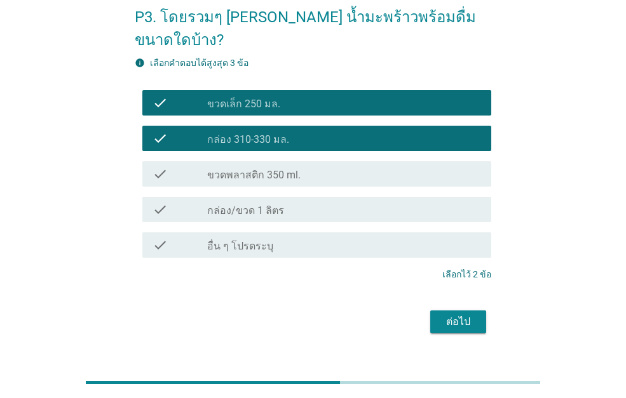
click at [450, 311] on button "ต่อไป" at bounding box center [458, 322] width 56 height 23
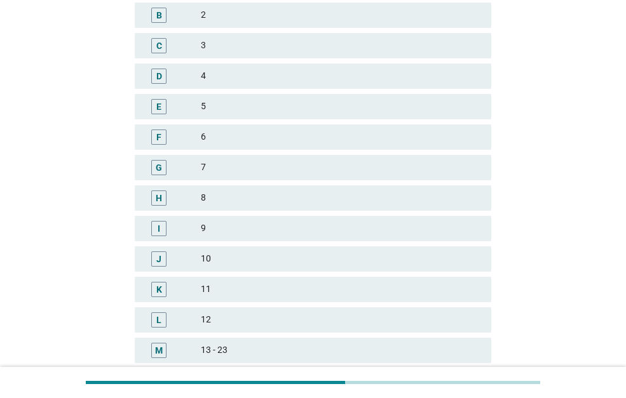
click at [212, 44] on div "3" at bounding box center [341, 45] width 280 height 15
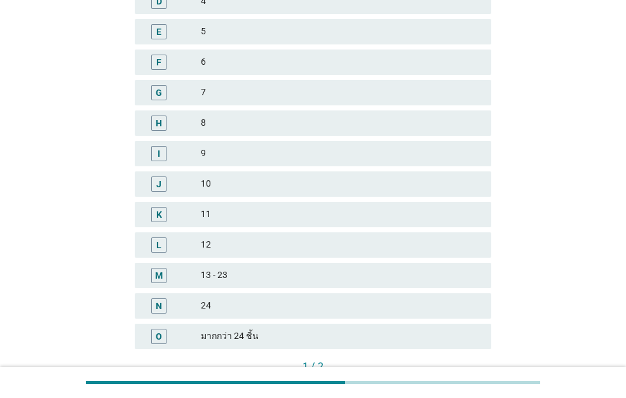
scroll to position [354, 0]
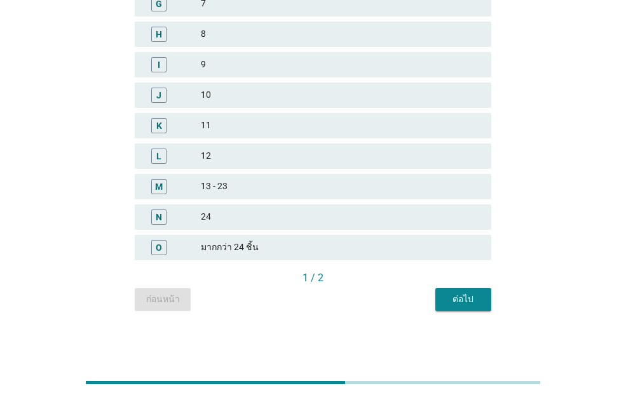
click at [459, 307] on button "ต่อไป" at bounding box center [463, 299] width 56 height 23
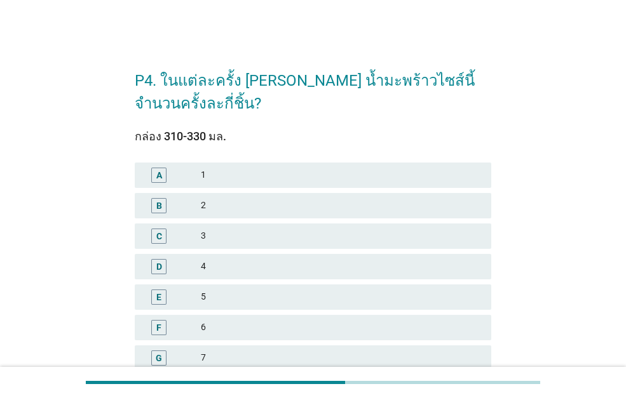
click at [245, 234] on div "3" at bounding box center [341, 236] width 280 height 15
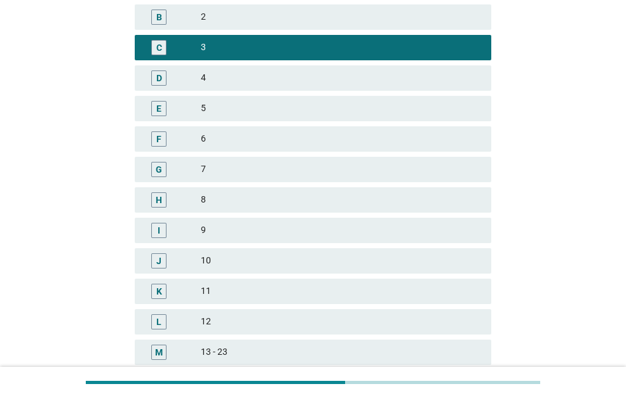
scroll to position [64, 0]
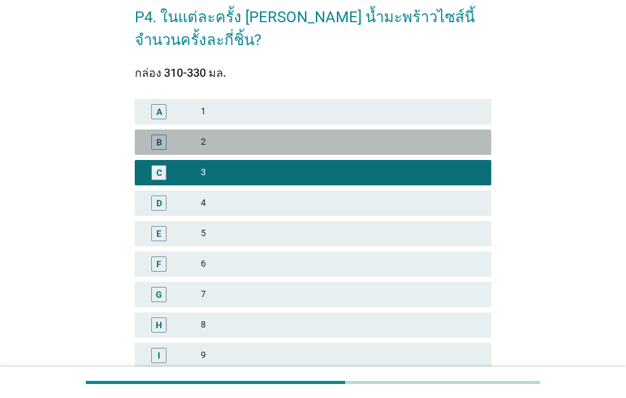
click at [199, 130] on div "B 2" at bounding box center [313, 142] width 356 height 25
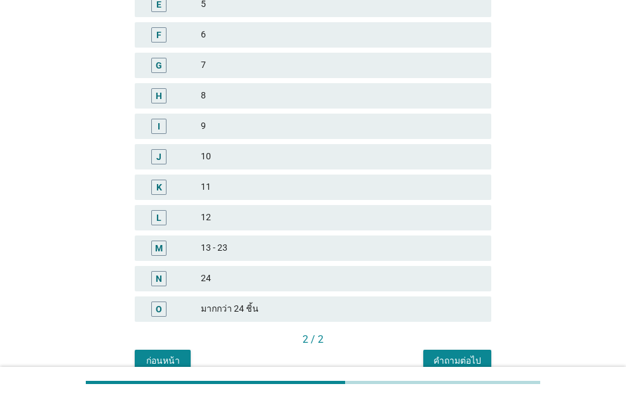
scroll to position [318, 0]
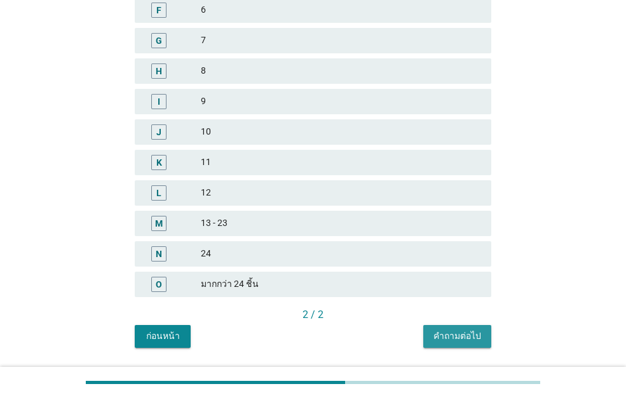
click at [454, 342] on button "คำถามต่อไป" at bounding box center [457, 336] width 68 height 23
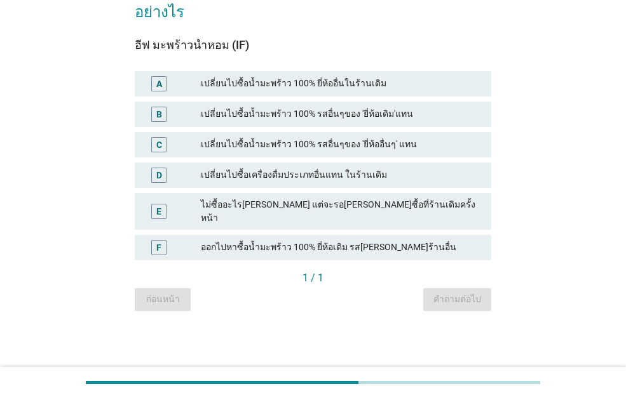
scroll to position [0, 0]
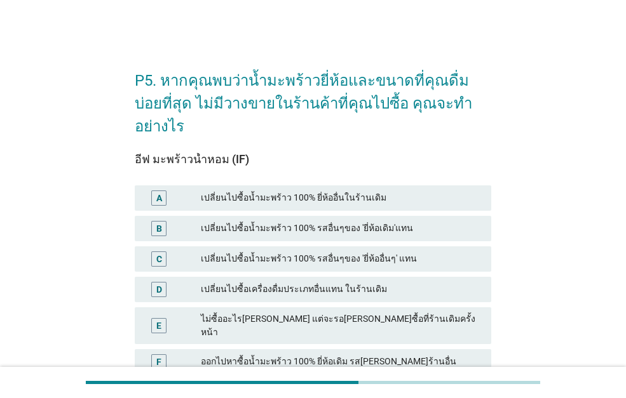
click at [252, 221] on div "เปลี่ยนไปซื้อน้ำมะพร้าว 100% รสอื่นๆของ 'ยี่ห้อเดิม'แทน" at bounding box center [341, 228] width 280 height 15
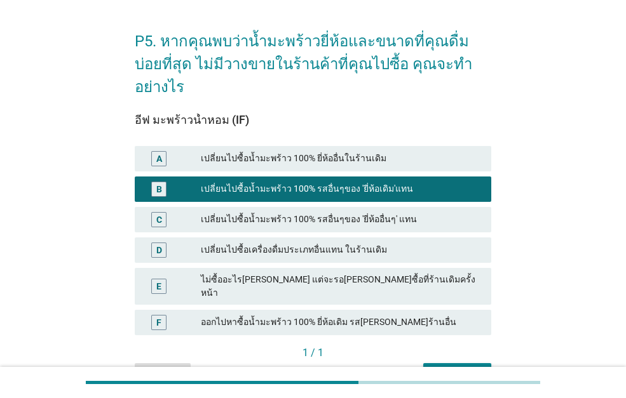
scroll to position [80, 0]
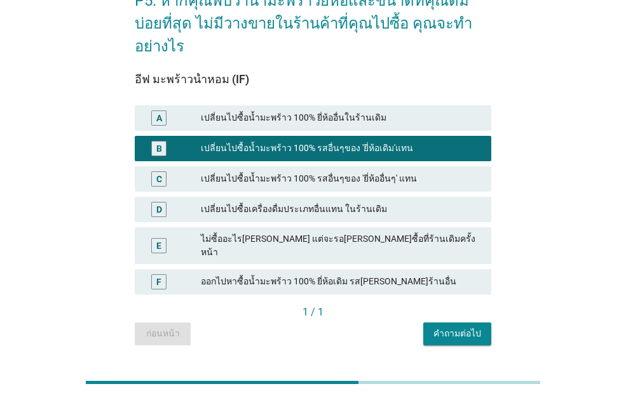
click at [467, 327] on div "คำถามต่อไป" at bounding box center [457, 333] width 48 height 13
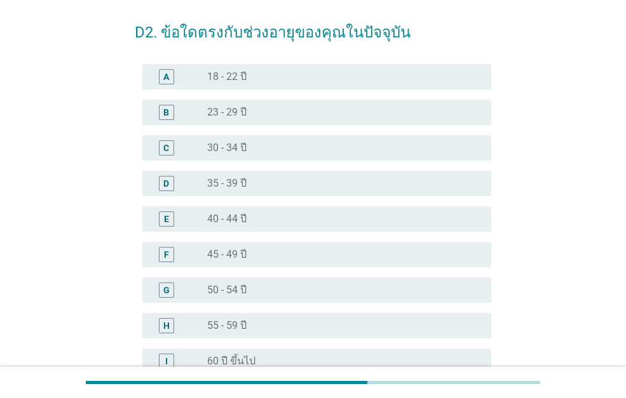
scroll to position [127, 0]
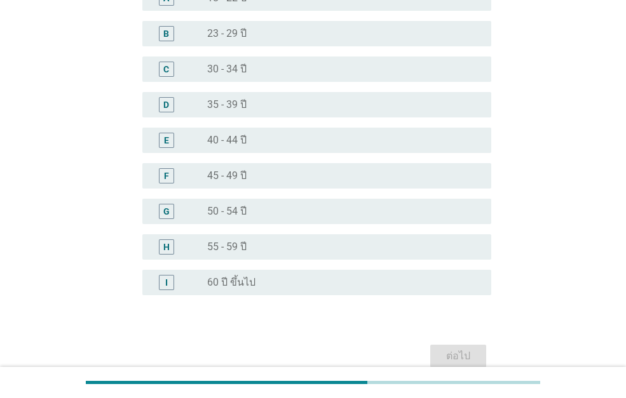
click at [241, 99] on label "35 - 39 ปี" at bounding box center [226, 104] width 39 height 13
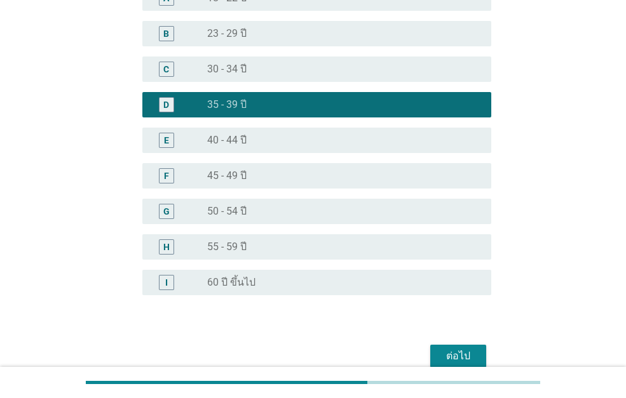
click at [246, 150] on div "E radio_button_unchecked 40 - 44 ปี" at bounding box center [316, 140] width 349 height 25
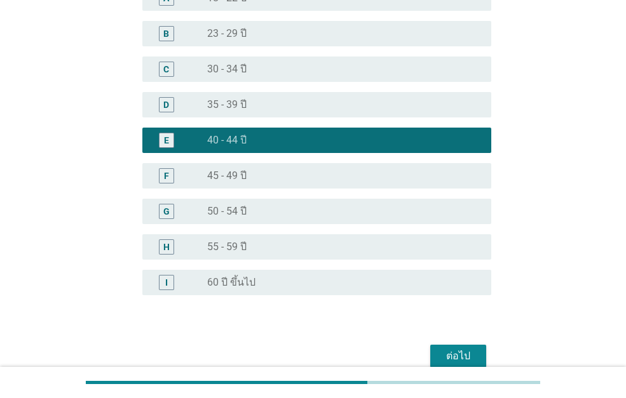
click at [440, 349] on div "ต่อไป" at bounding box center [458, 356] width 36 height 15
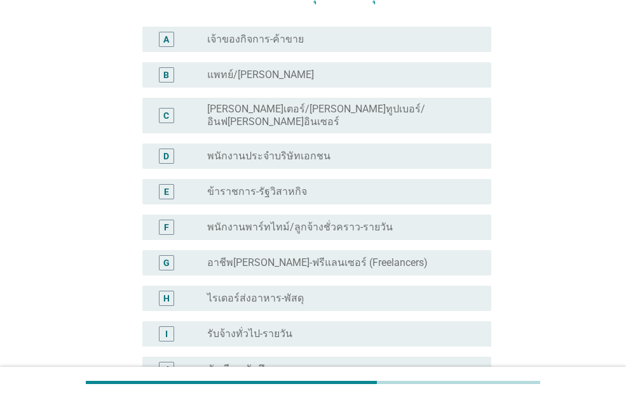
scroll to position [64, 0]
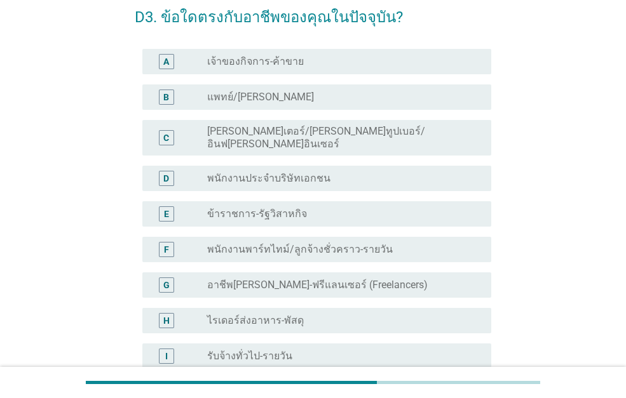
click at [292, 172] on label "พนักงานประจำบริษัทเอกชน" at bounding box center [268, 178] width 123 height 13
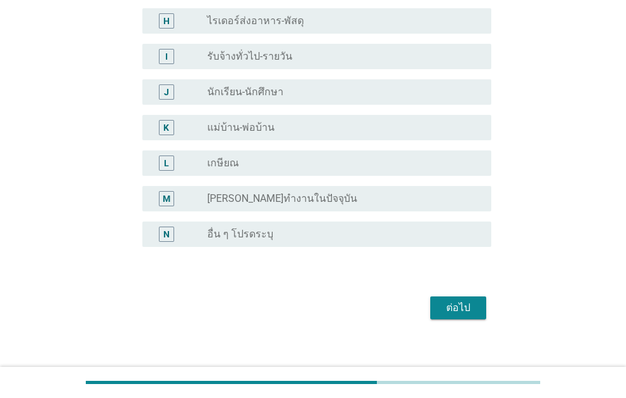
scroll to position [365, 0]
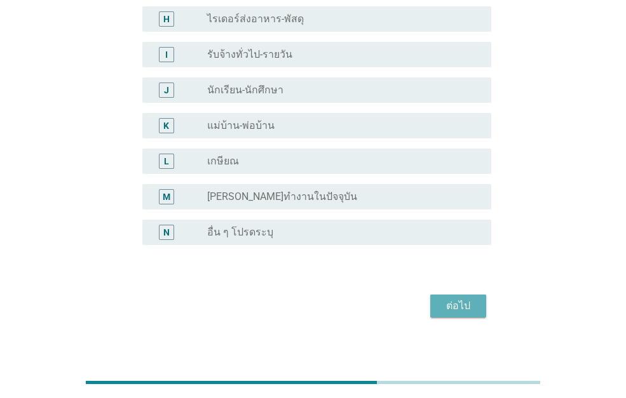
click at [457, 299] on div "ต่อไป" at bounding box center [458, 306] width 36 height 15
